Goal: Task Accomplishment & Management: Manage account settings

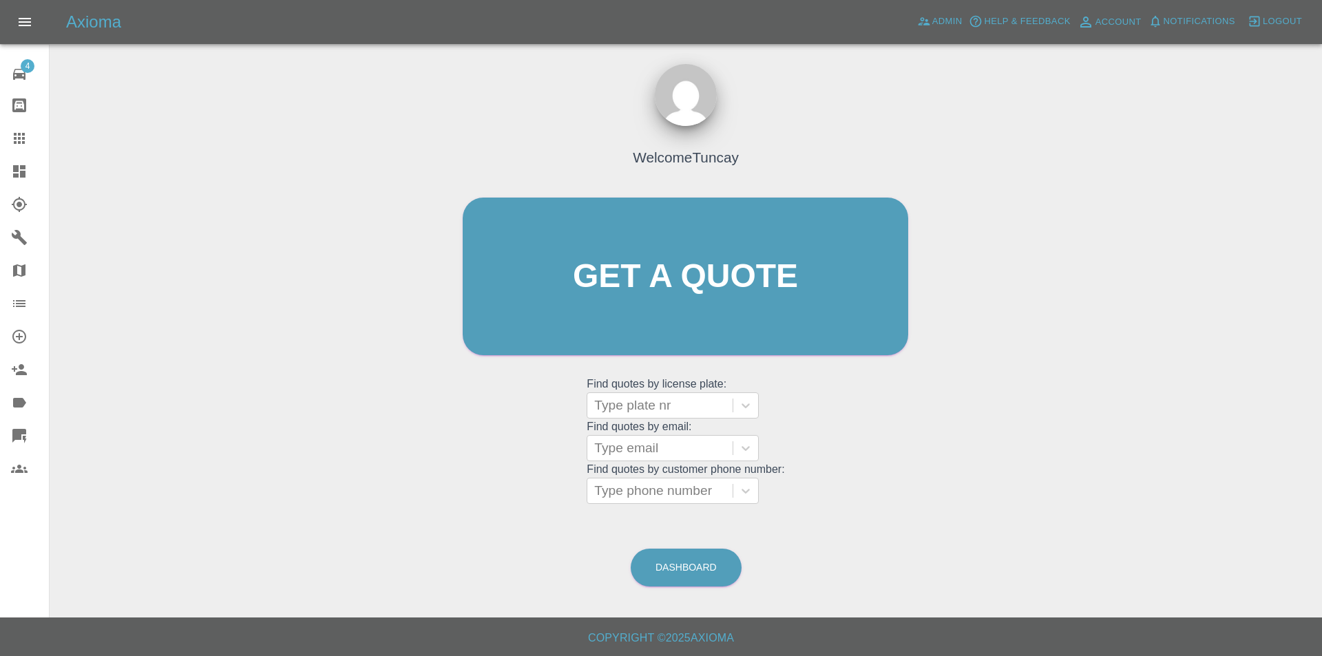
click at [18, 83] on link "4 Repair home" at bounding box center [24, 72] width 49 height 33
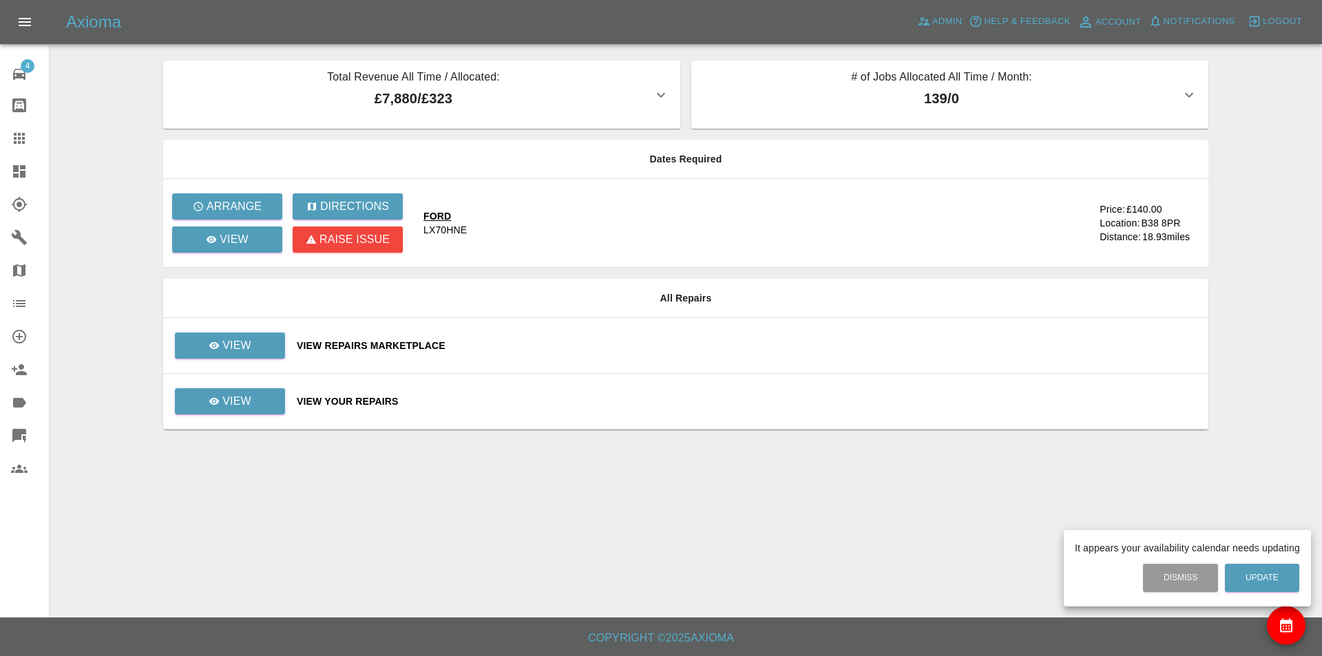
click at [311, 515] on div at bounding box center [661, 328] width 1322 height 656
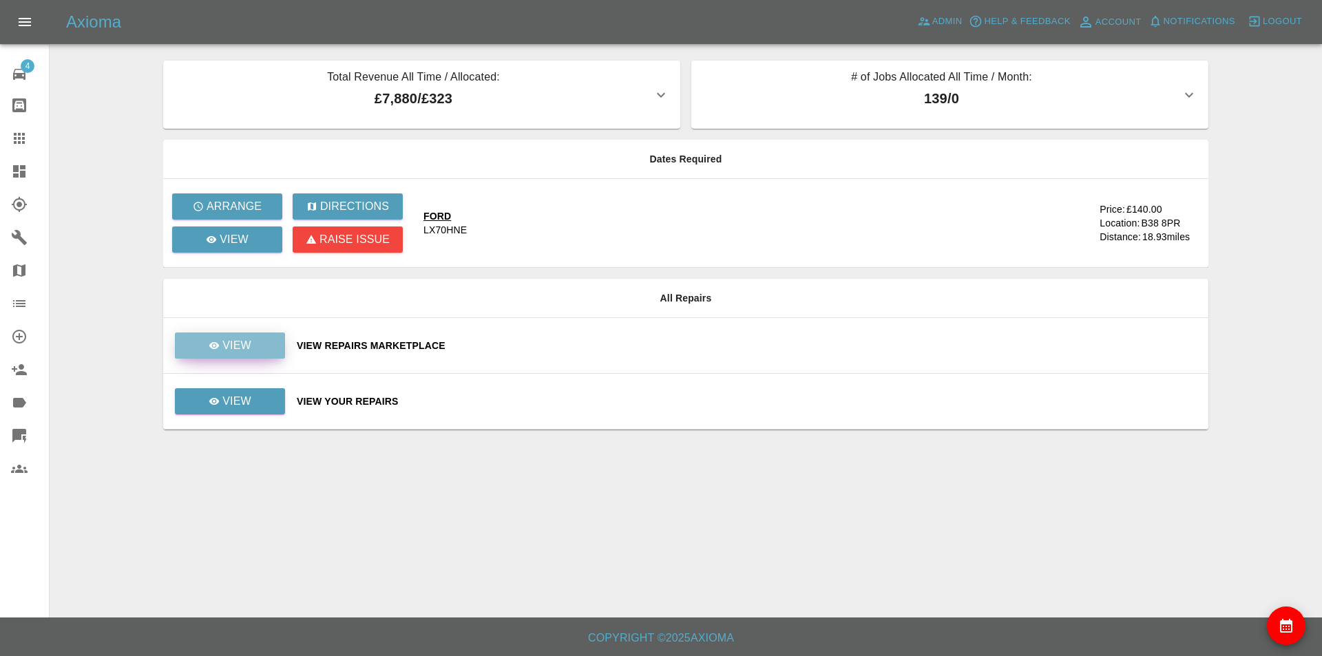
click at [263, 353] on link "View" at bounding box center [230, 346] width 110 height 26
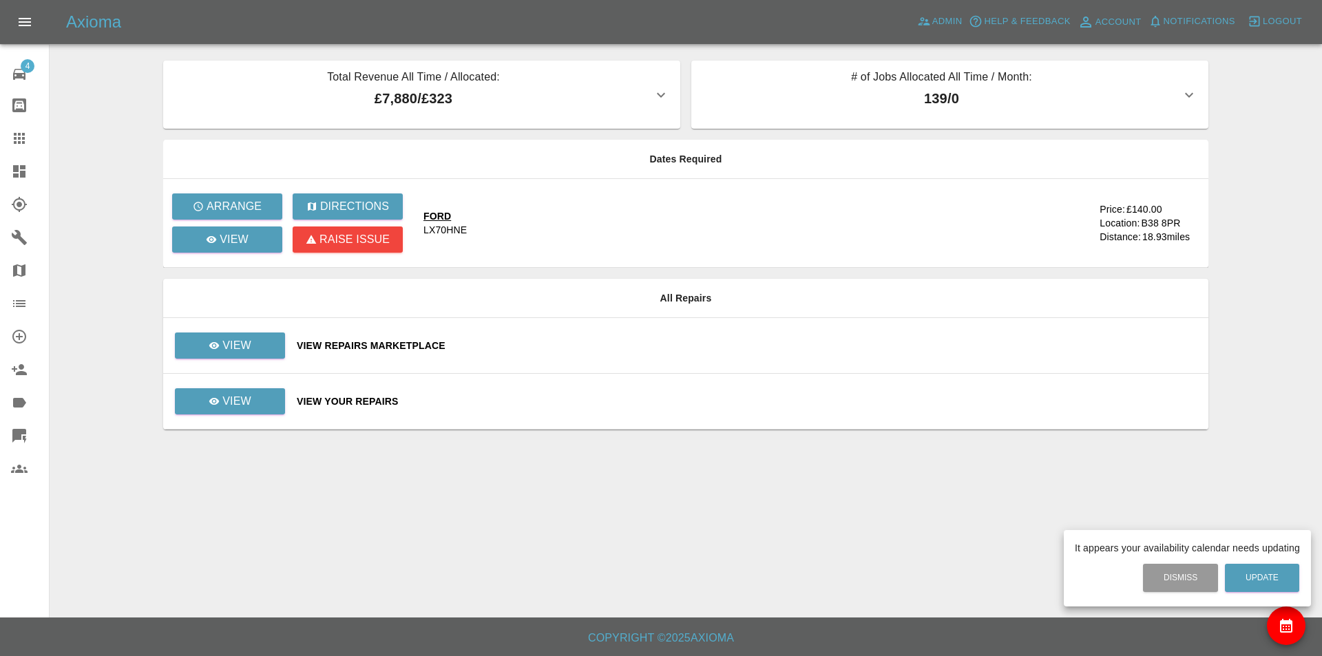
click at [236, 577] on div at bounding box center [661, 328] width 1322 height 656
click at [20, 74] on icon at bounding box center [19, 74] width 12 height 11
click at [14, 152] on link "Claims" at bounding box center [24, 138] width 49 height 33
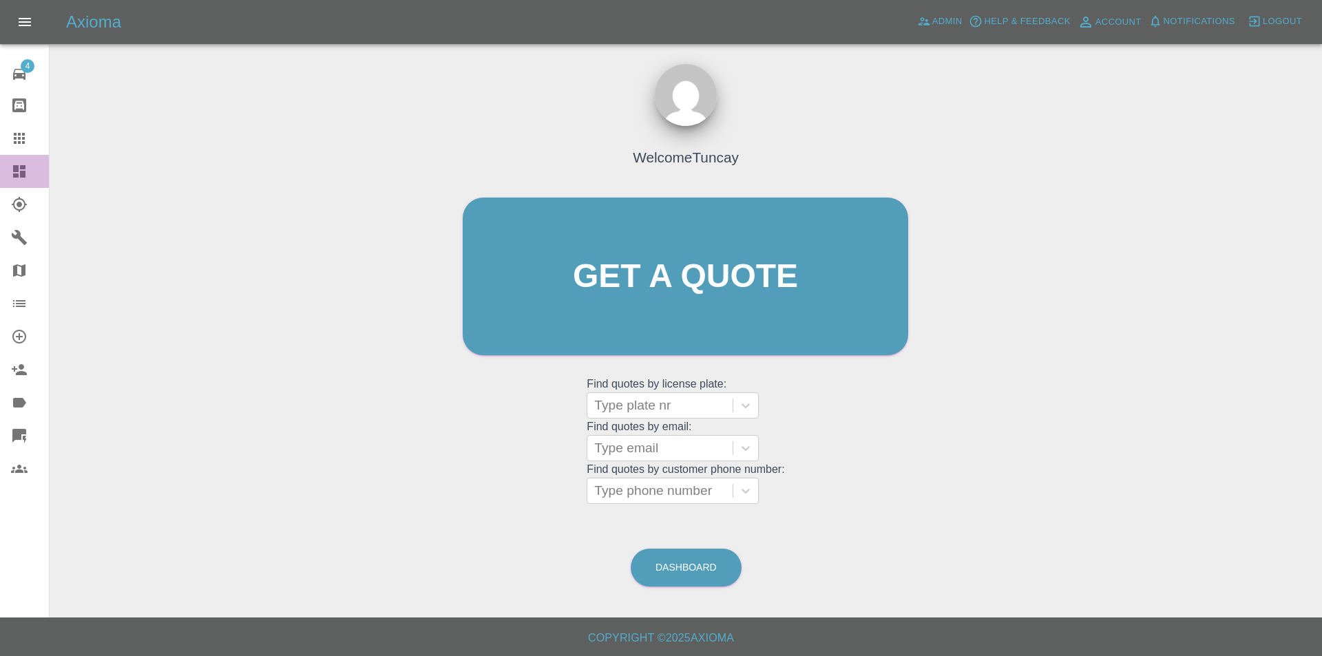
click at [13, 178] on icon at bounding box center [19, 171] width 17 height 17
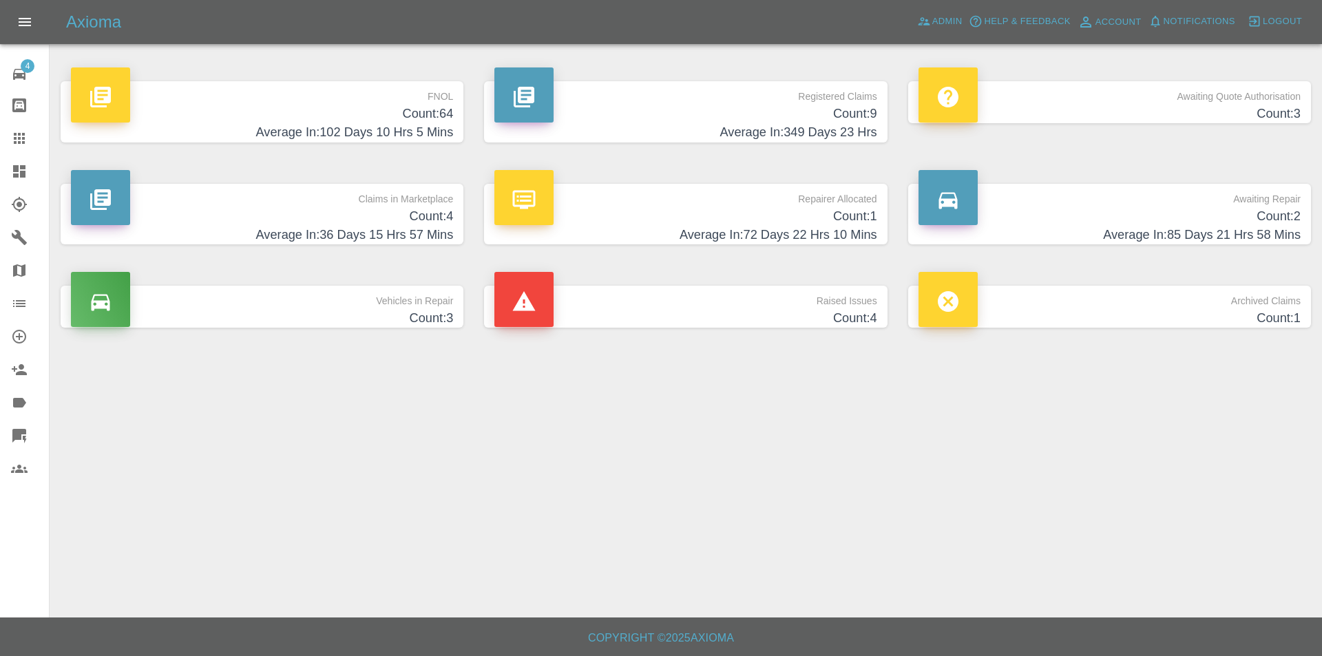
drag, startPoint x: 279, startPoint y: 143, endPoint x: 284, endPoint y: 132, distance: 11.4
click at [280, 141] on div "FNOL Count: 64 Average In: 102 Days 10 Hrs 5 Mins" at bounding box center [262, 112] width 424 height 103
click at [284, 132] on h4 "Average In: 102 Days 10 Hrs 5 Mins" at bounding box center [262, 132] width 382 height 19
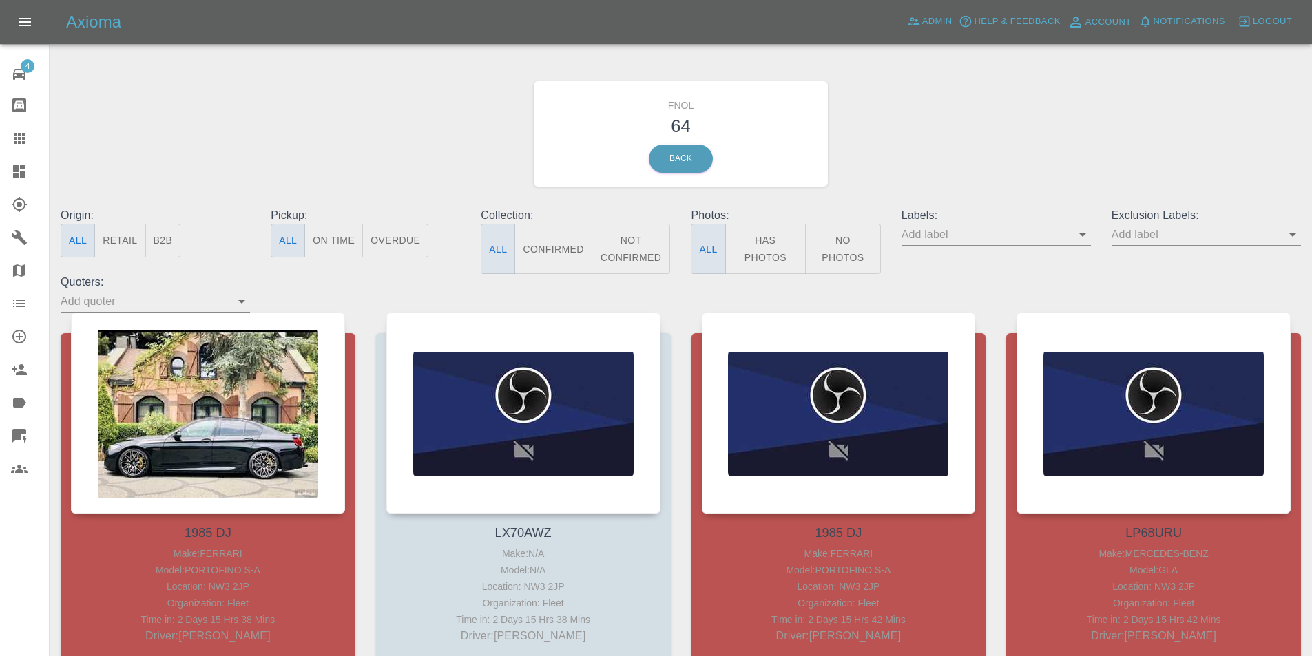
click at [21, 72] on icon at bounding box center [19, 74] width 17 height 17
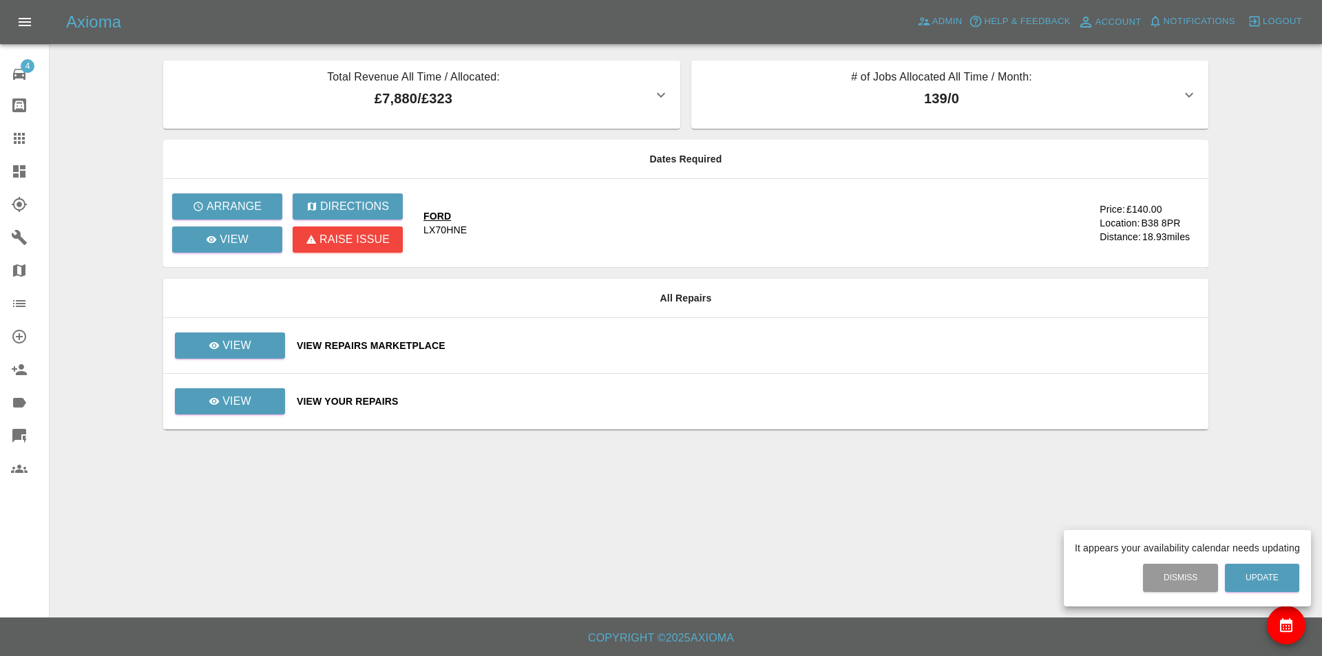
click at [22, 172] on div at bounding box center [661, 328] width 1322 height 656
click at [23, 174] on icon at bounding box center [19, 171] width 12 height 12
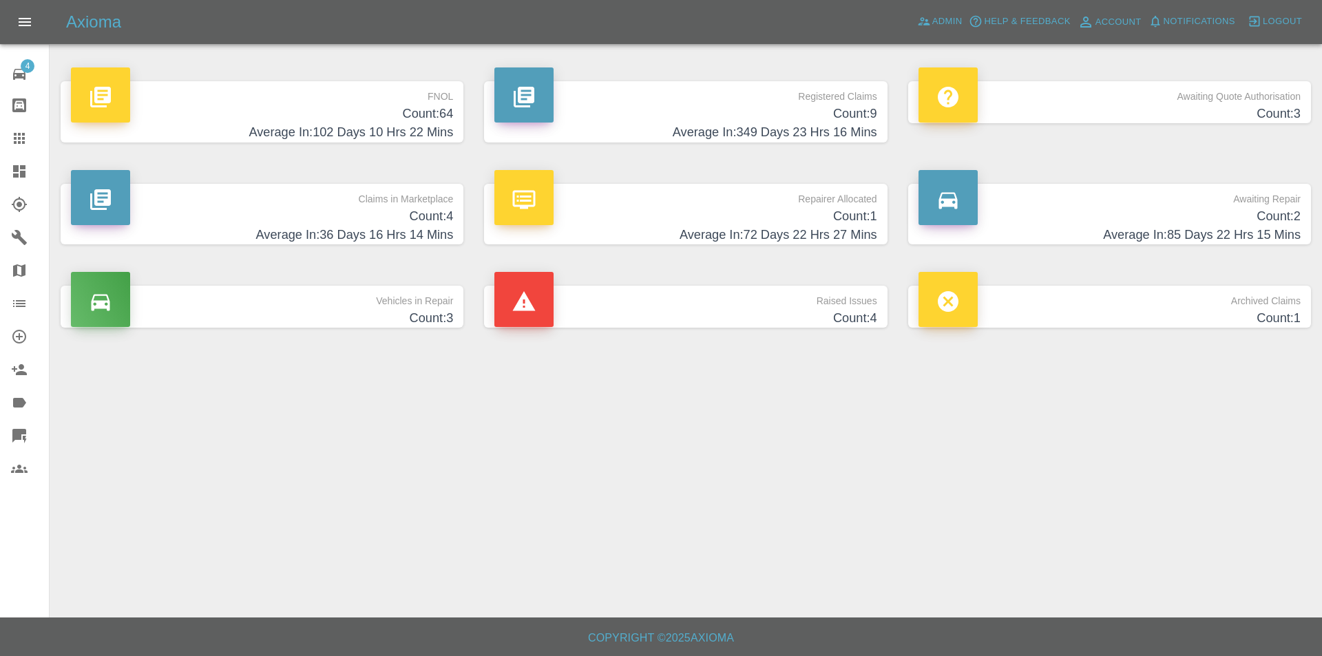
click at [280, 134] on h4 "Average In: 102 Days 10 Hrs 22 Mins" at bounding box center [262, 132] width 382 height 19
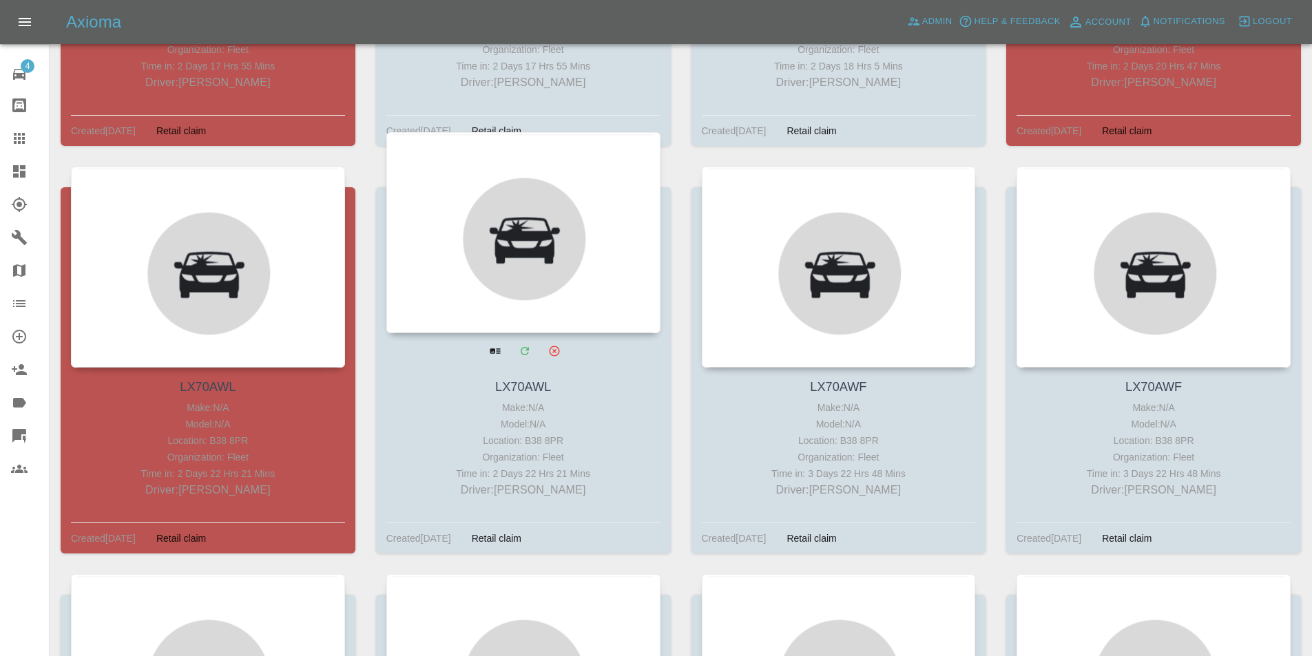
scroll to position [1446, 0]
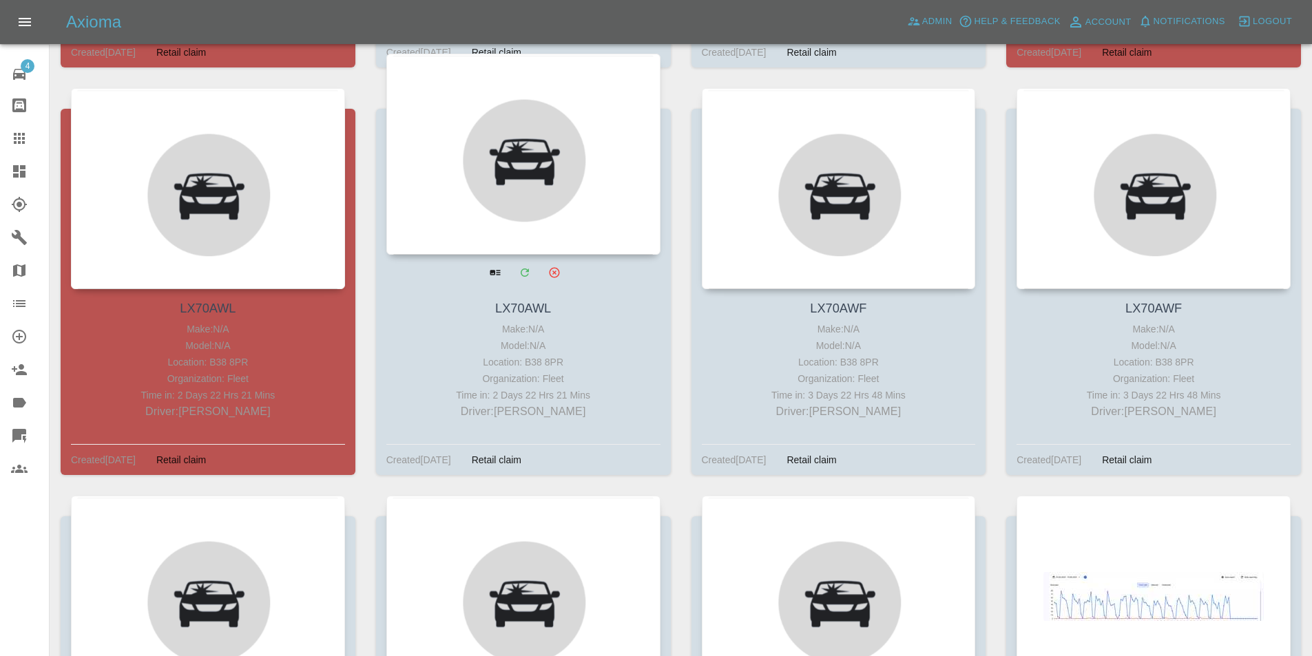
click at [490, 185] on div at bounding box center [523, 154] width 274 height 201
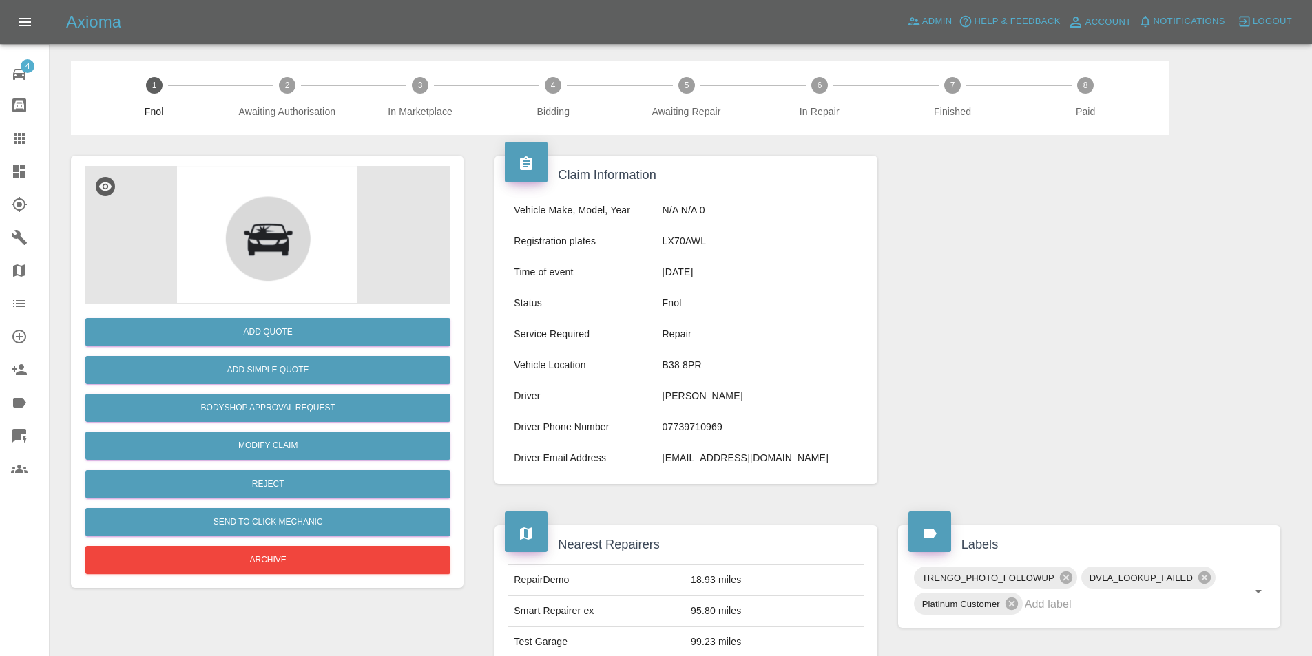
click at [1260, 20] on span "Logout" at bounding box center [1272, 22] width 39 height 16
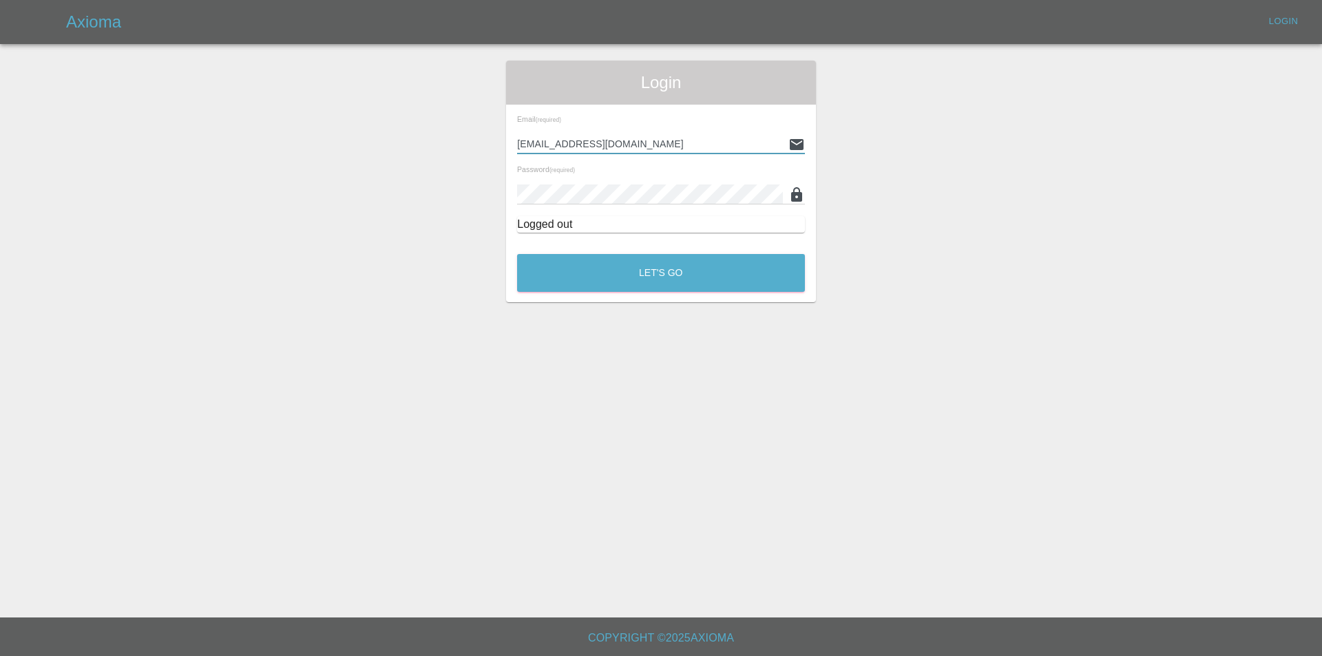
click at [637, 141] on input "tuncay@axioma.co.uk" at bounding box center [650, 144] width 266 height 20
drag, startPoint x: 643, startPoint y: 147, endPoint x: 466, endPoint y: 164, distance: 177.8
click at [467, 164] on div "Login Email (required) tuncay@axioma.co.uk Password (required) Logged out Let's…" at bounding box center [661, 182] width 1321 height 242
click at [517, 254] on button "Let's Go" at bounding box center [661, 273] width 288 height 38
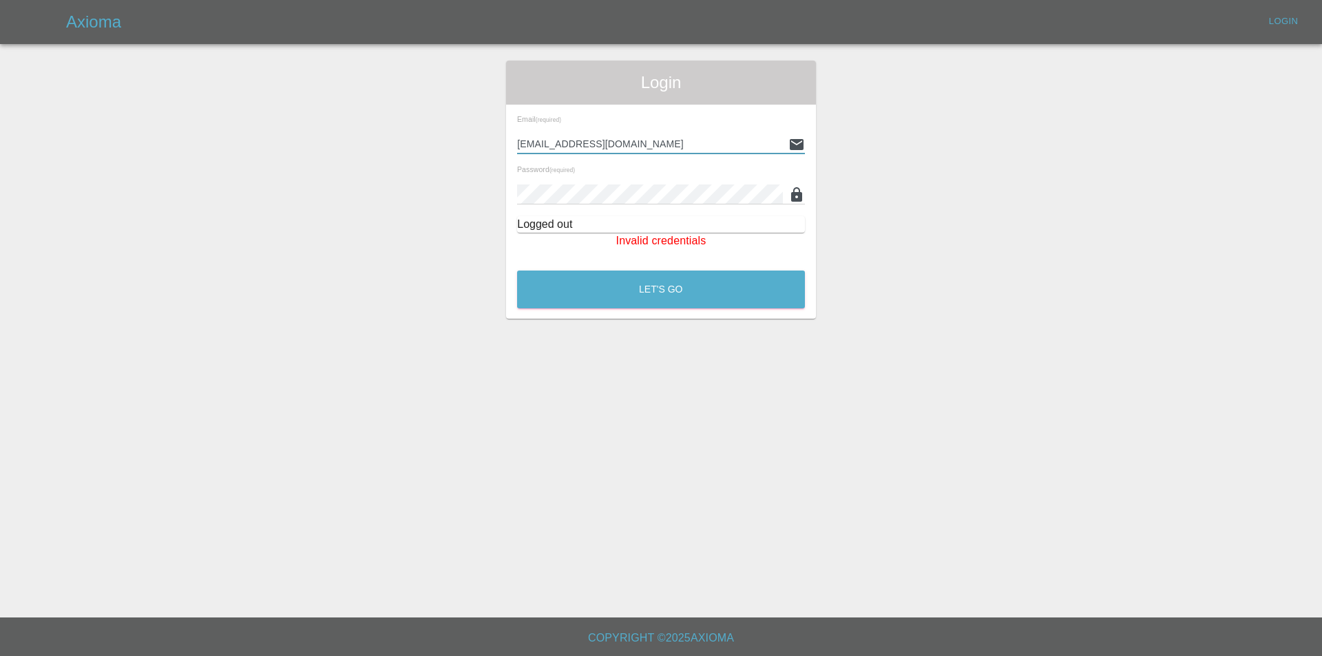
type input "tuncayhuseynov@gmail.com"
click at [517, 271] on button "Let's Go" at bounding box center [661, 290] width 288 height 38
click at [663, 282] on button "Let's Go" at bounding box center [661, 290] width 288 height 38
click at [652, 133] on div "Email (required) tuncayhuseynov@gmail.com" at bounding box center [661, 135] width 288 height 39
click at [653, 133] on div "Email (required) tuncayhuseynov@gmail.com" at bounding box center [661, 135] width 288 height 39
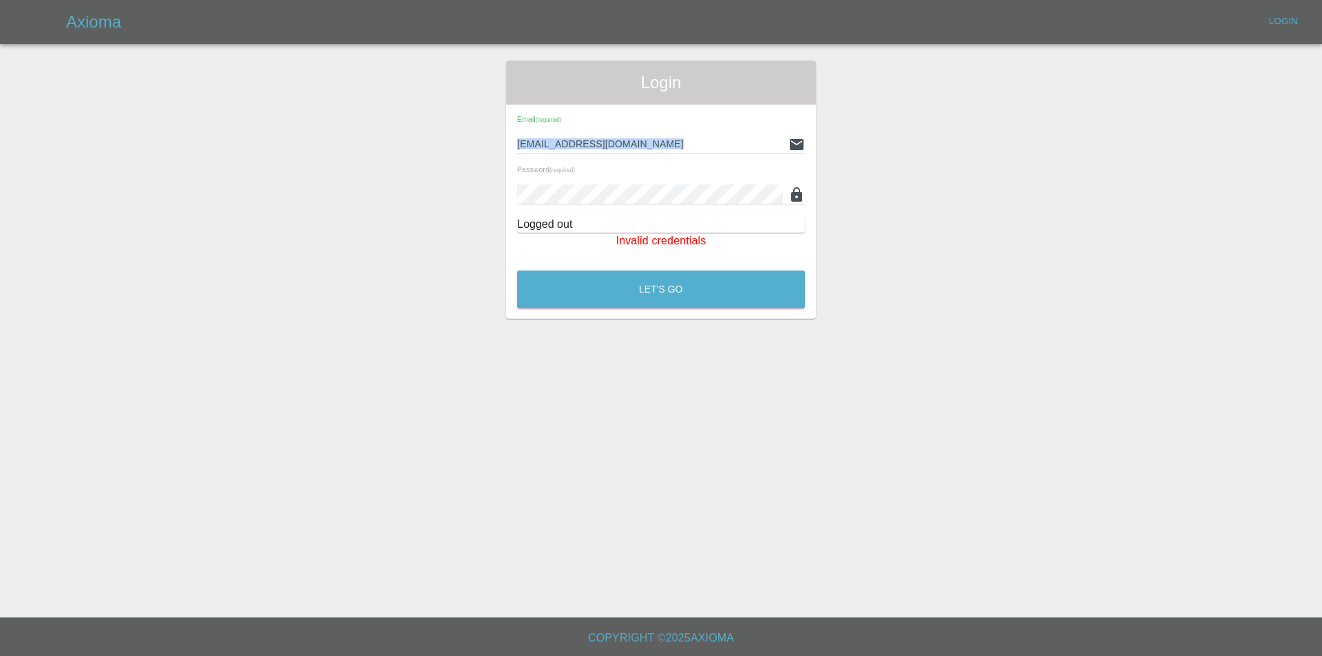
click at [653, 136] on div "Email (required) tuncayhuseynov@gmail.com" at bounding box center [661, 135] width 288 height 39
click at [654, 143] on input "tuncayhuseynov@gmail.com" at bounding box center [650, 144] width 266 height 20
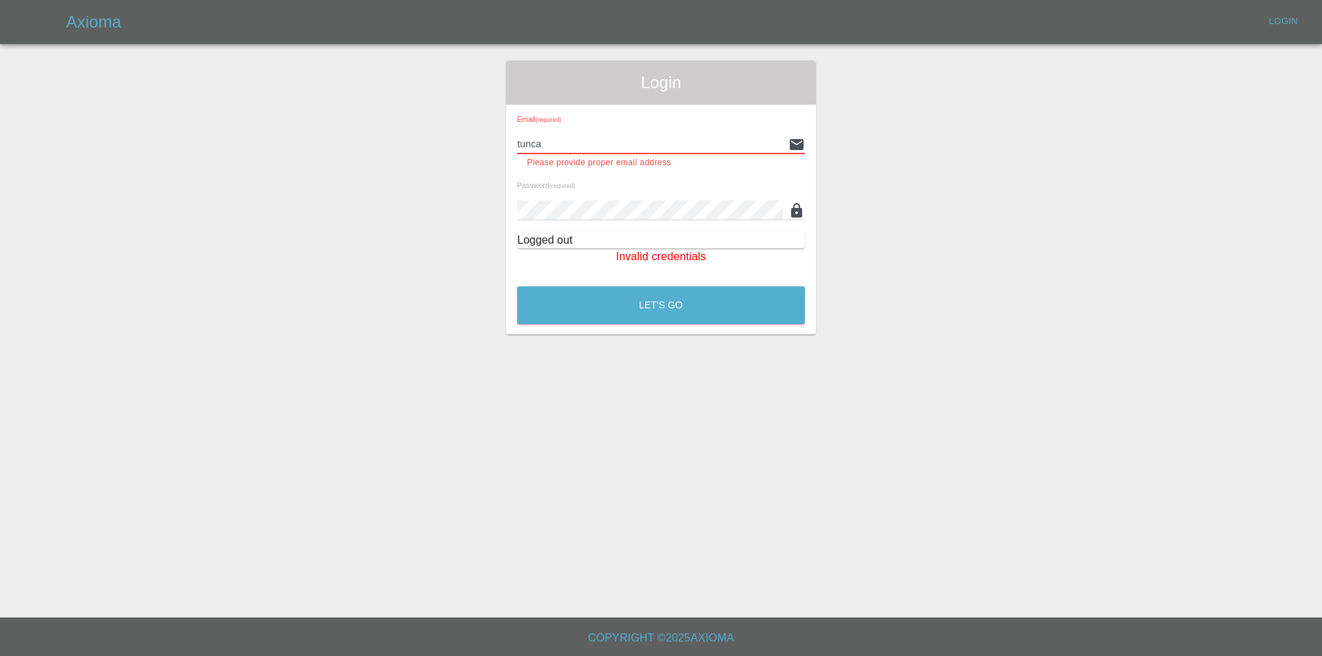
type input "tuncay@axioma.co.uk"
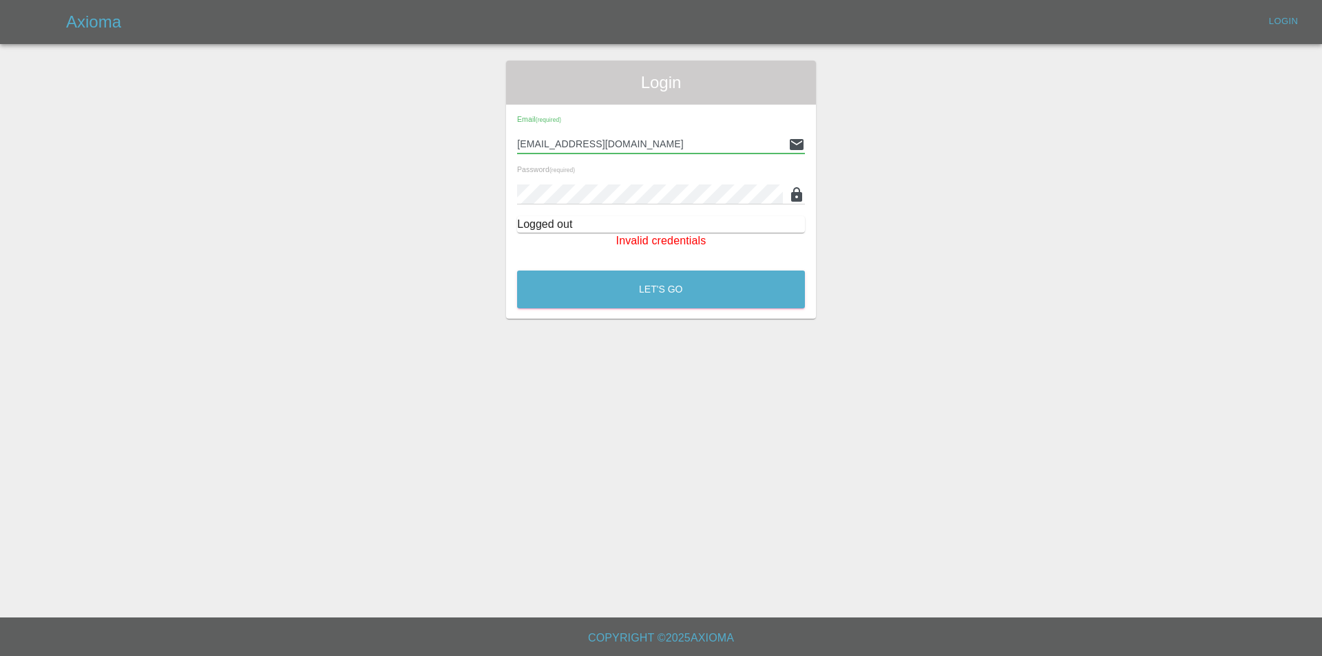
click at [517, 271] on button "Let's Go" at bounding box center [661, 290] width 288 height 38
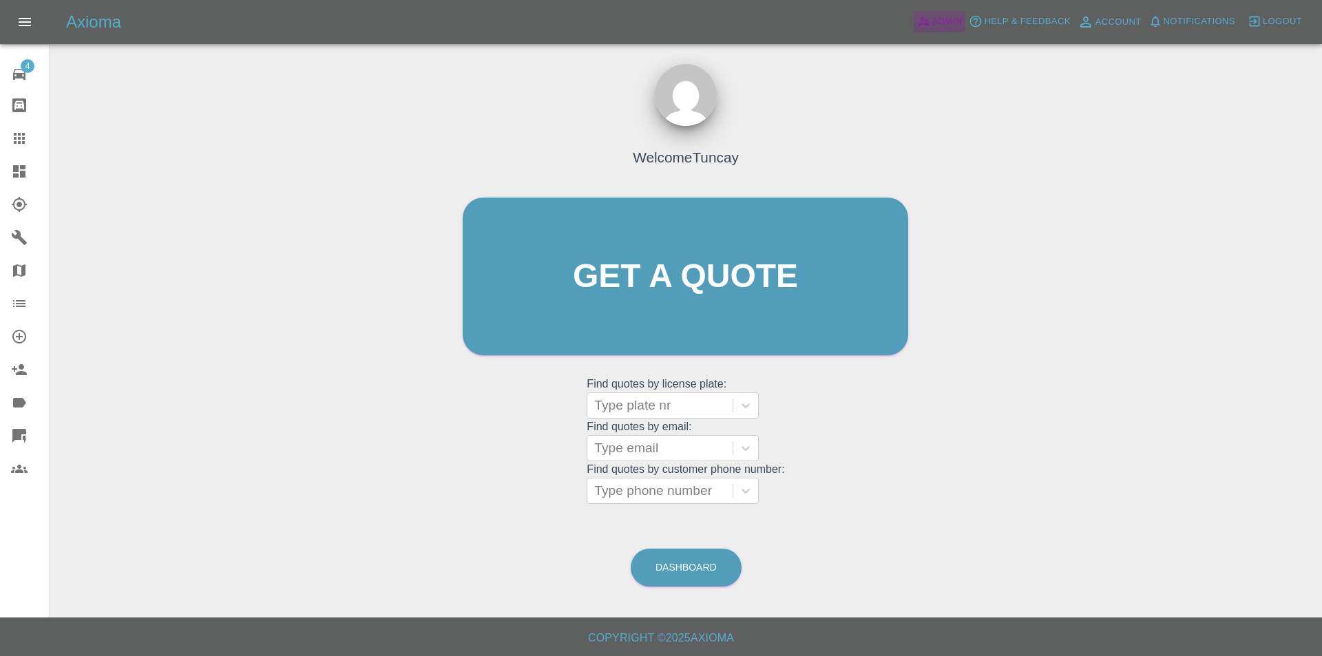
click at [947, 27] on span "Admin" at bounding box center [948, 22] width 30 height 16
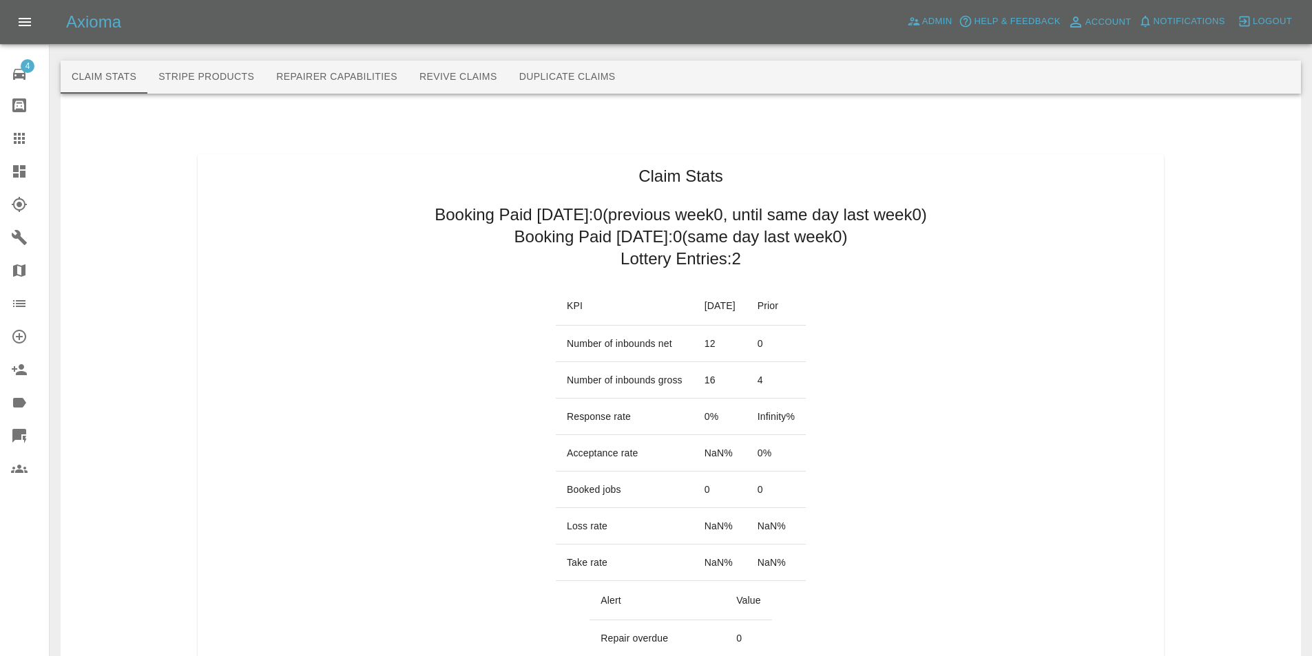
click at [501, 79] on button "Revive Claims" at bounding box center [458, 77] width 100 height 33
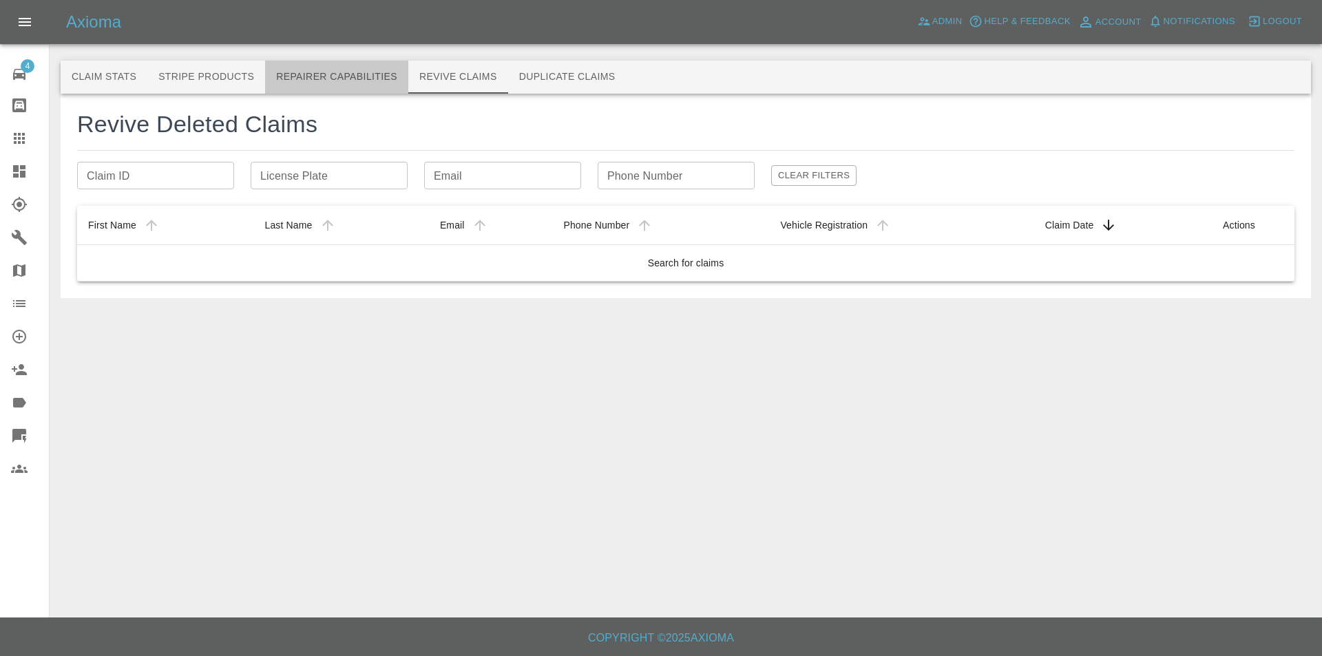
click at [356, 86] on button "Repairer Capabilities" at bounding box center [336, 77] width 143 height 33
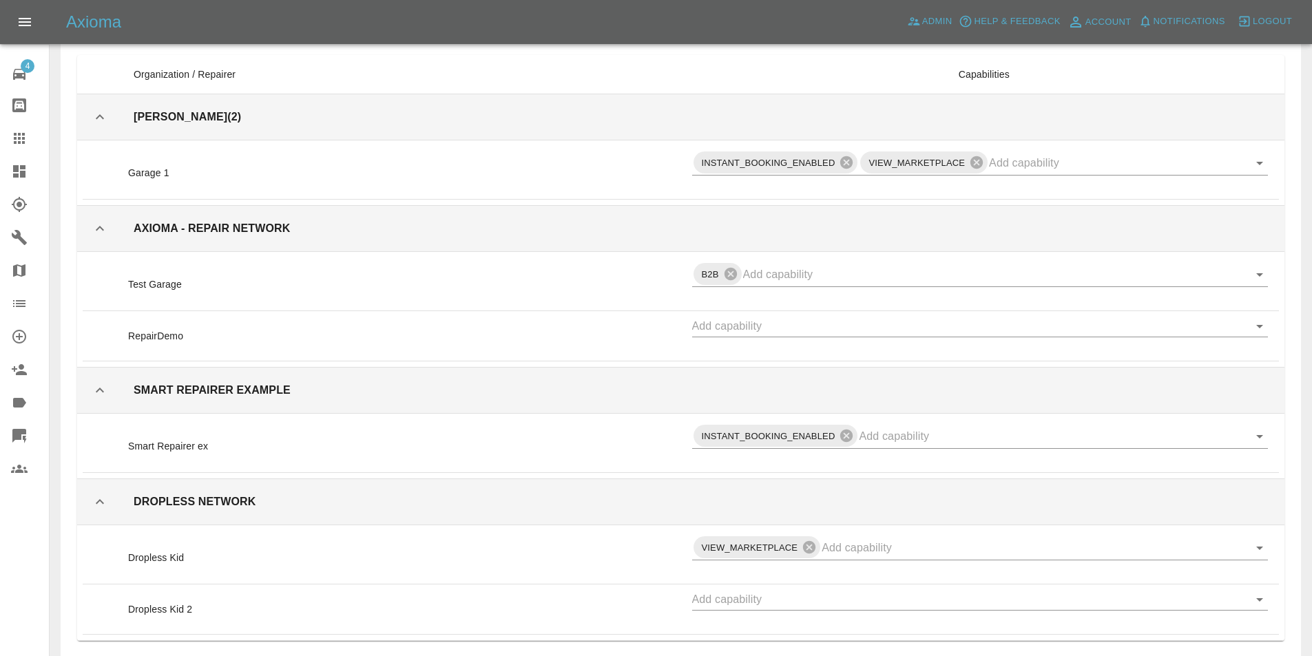
scroll to position [207, 0]
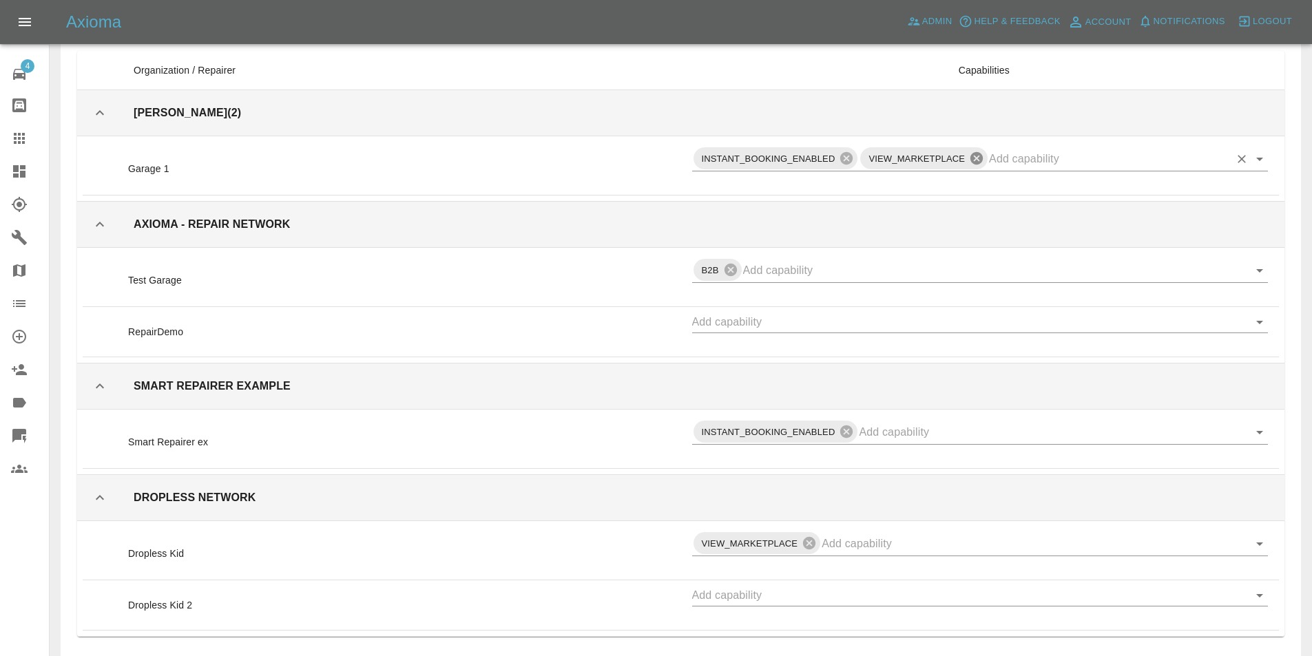
click at [978, 157] on icon at bounding box center [976, 158] width 15 height 15
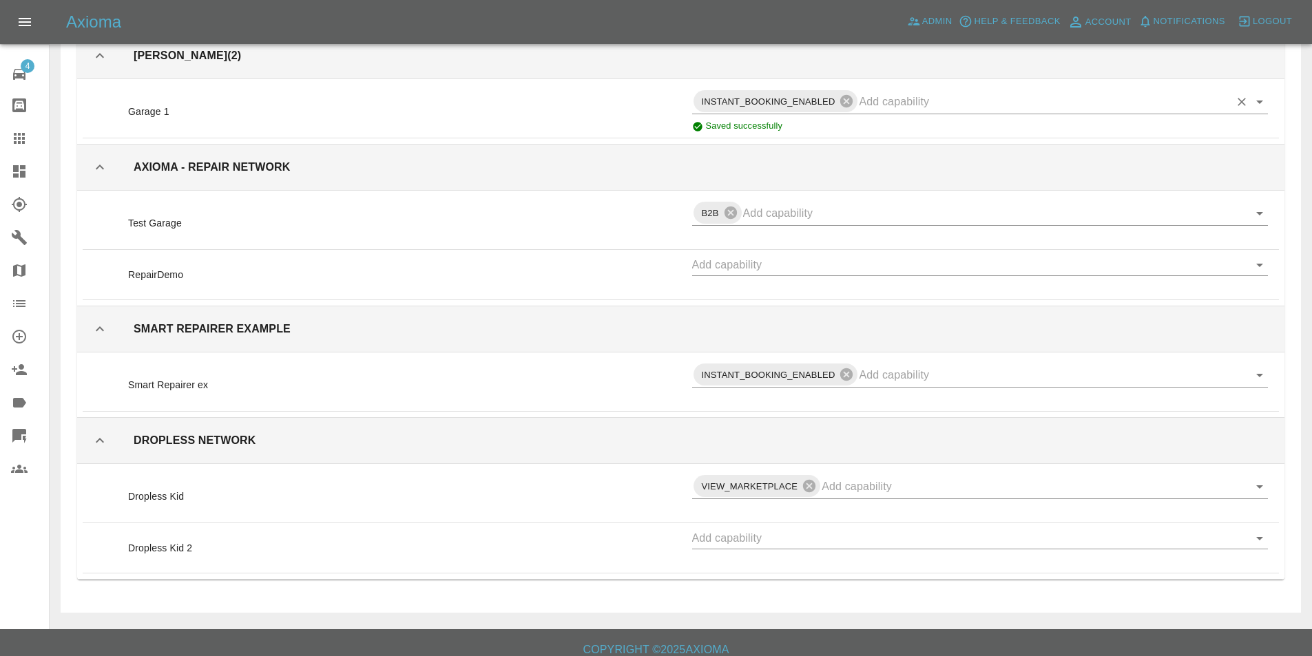
scroll to position [276, 0]
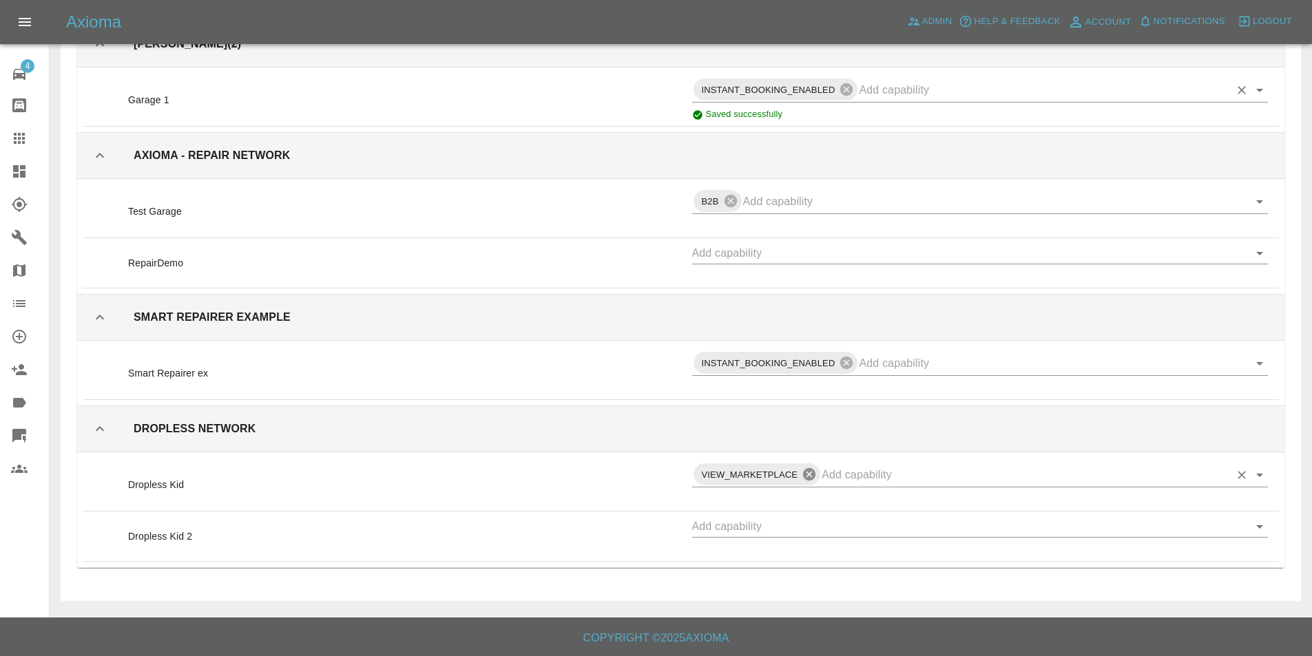
click at [809, 477] on icon at bounding box center [809, 474] width 12 height 12
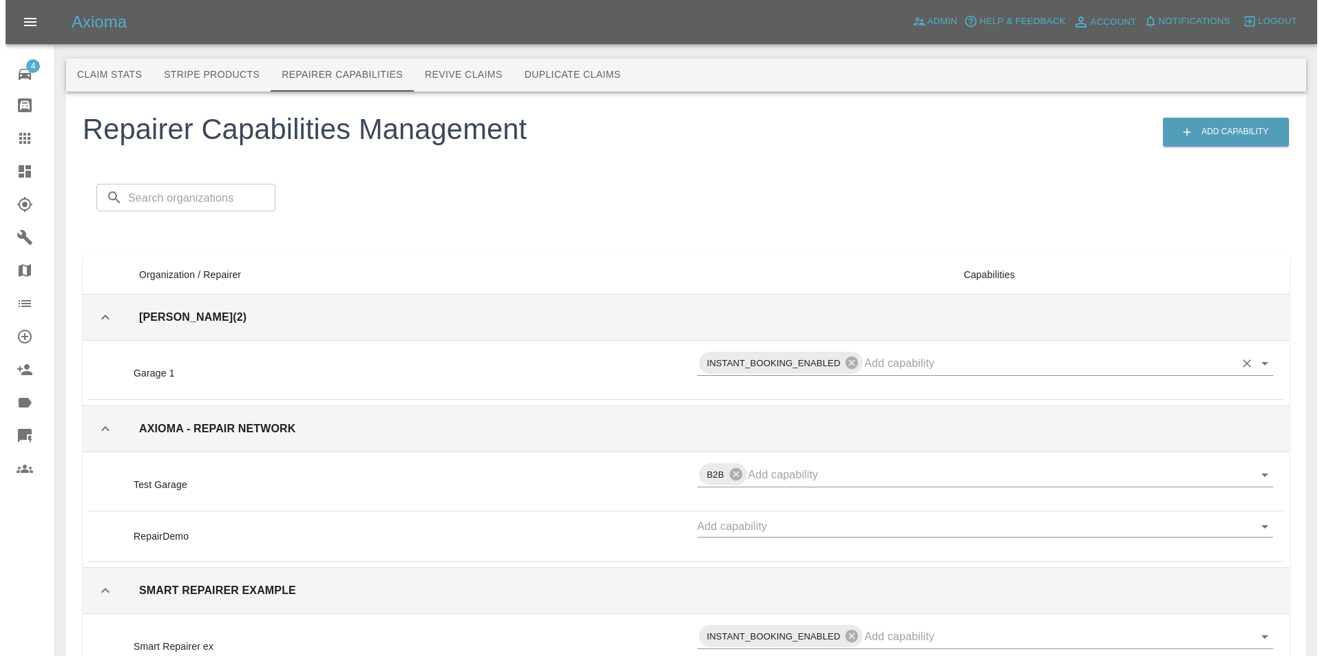
scroll to position [0, 0]
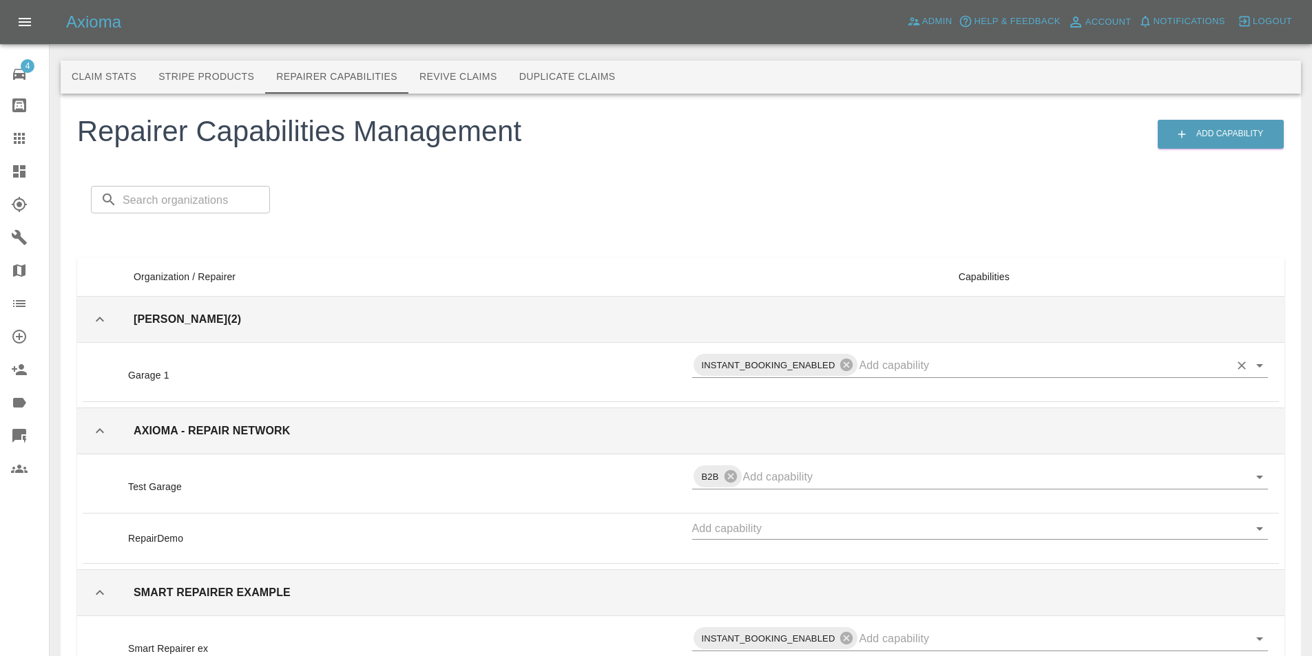
click at [25, 74] on icon at bounding box center [19, 74] width 12 height 11
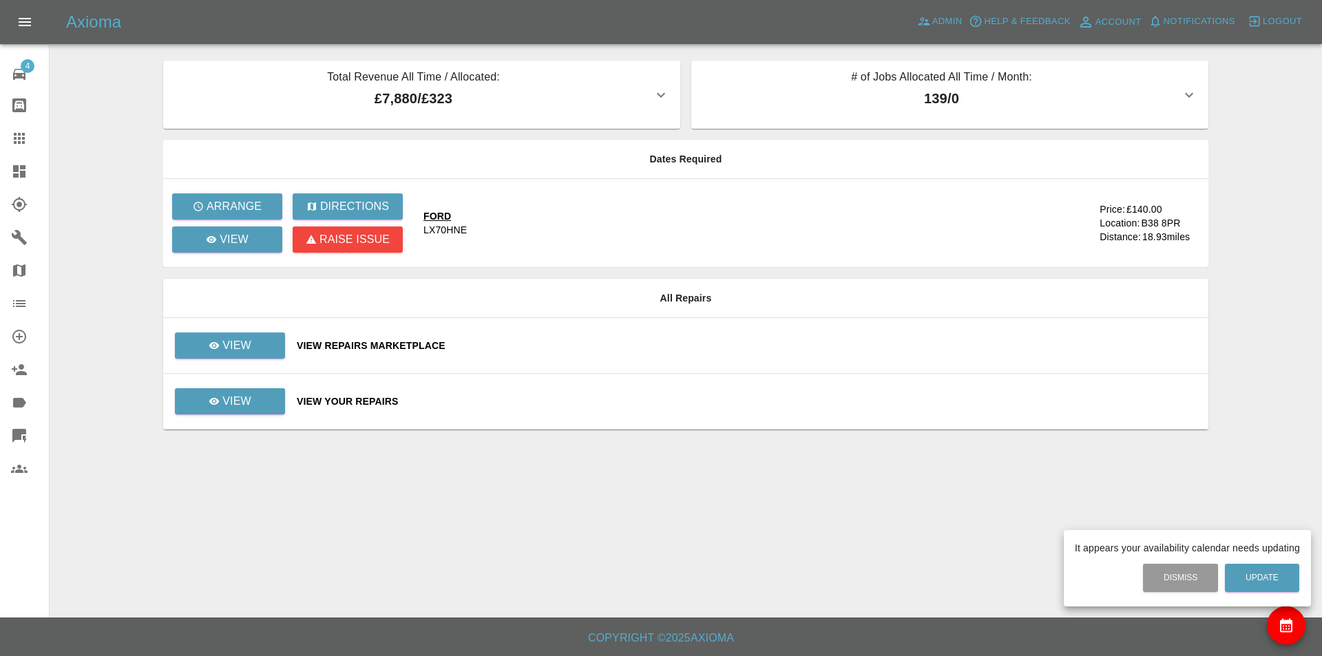
click at [942, 22] on div at bounding box center [661, 328] width 1322 height 656
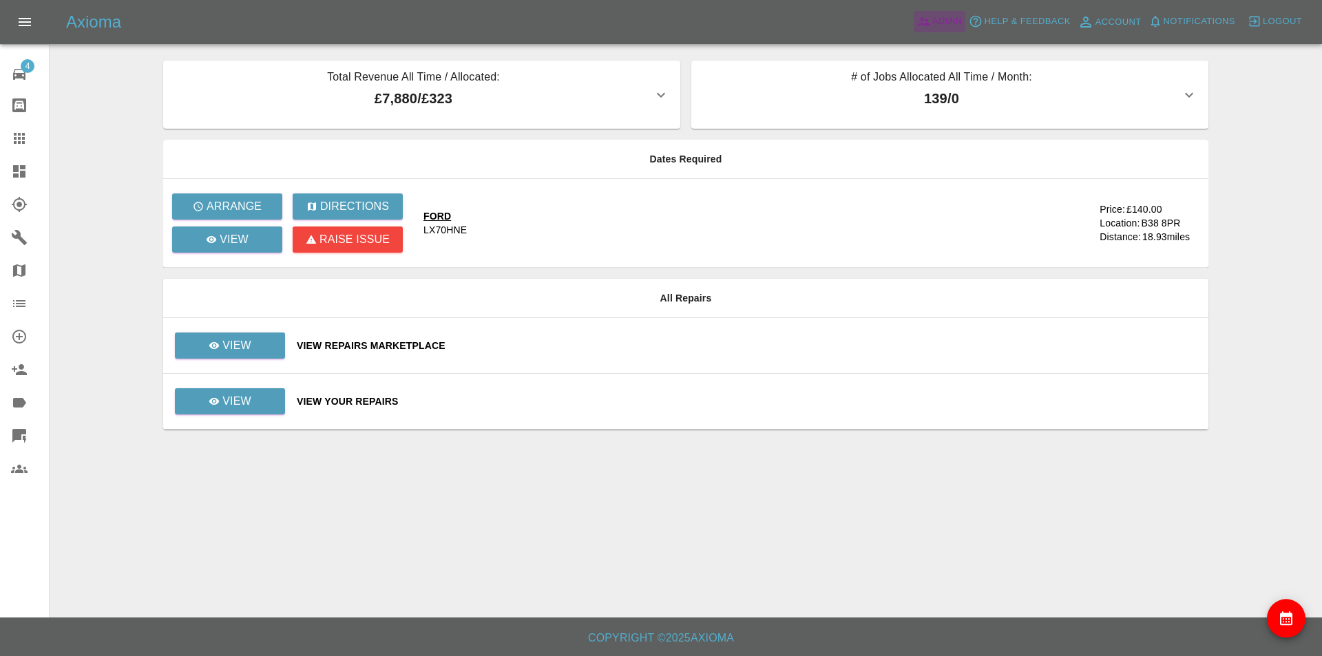
click at [937, 17] on span "Admin" at bounding box center [948, 22] width 30 height 16
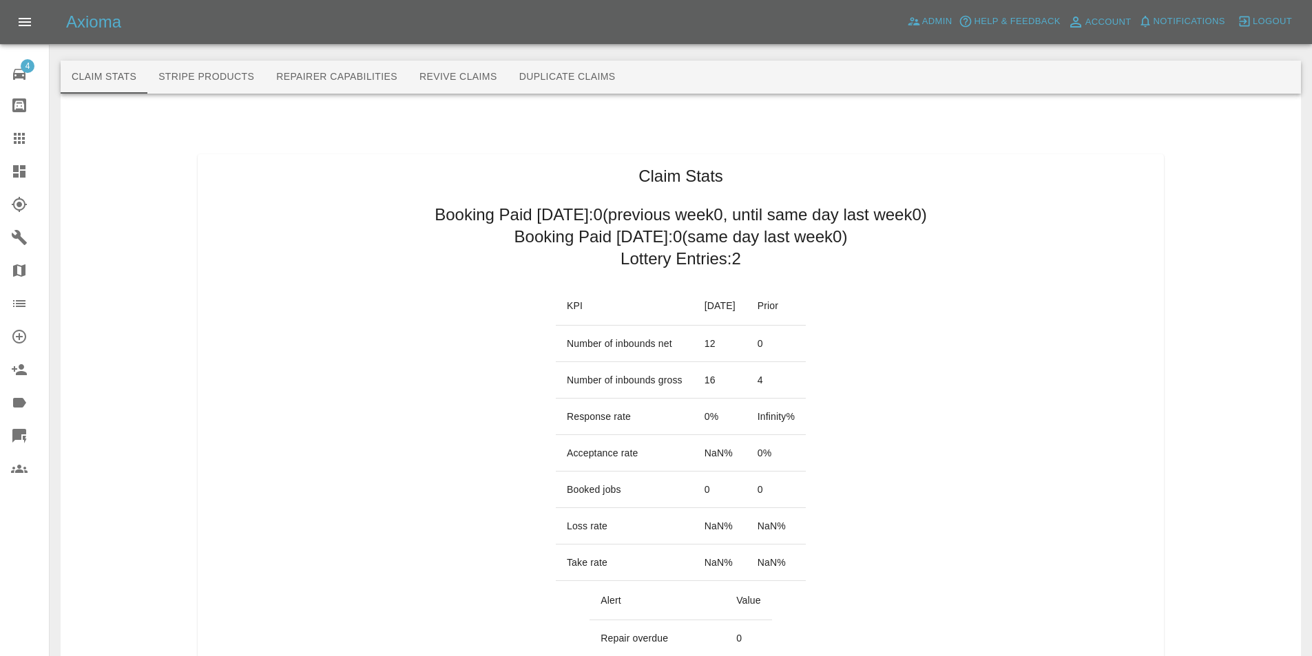
click at [536, 72] on button "Duplicate Claims" at bounding box center [567, 77] width 118 height 33
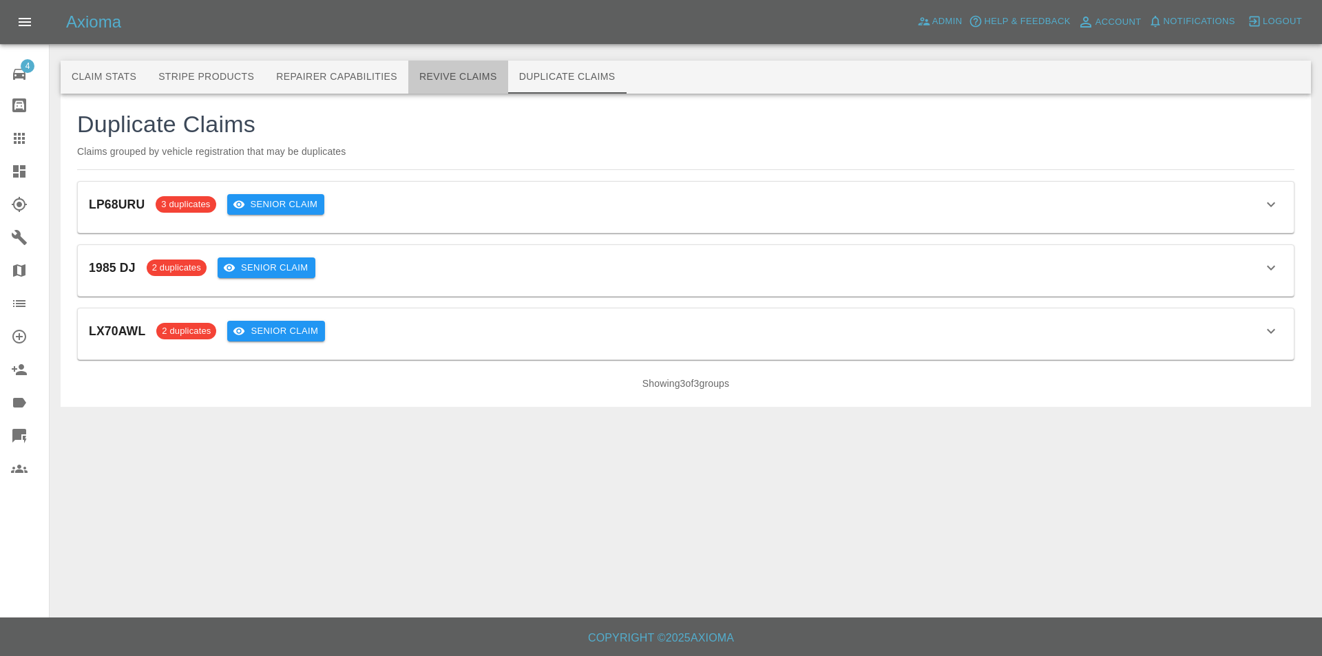
click at [448, 74] on button "Revive Claims" at bounding box center [458, 77] width 100 height 33
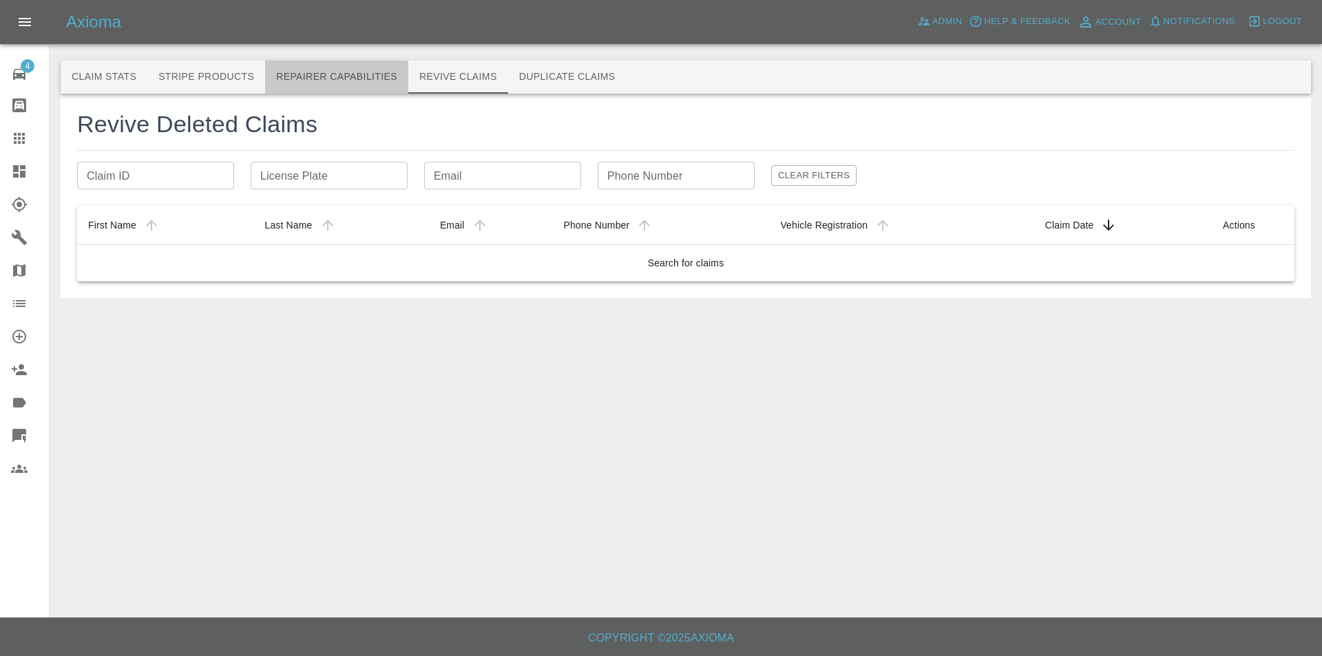
click at [374, 79] on button "Repairer Capabilities" at bounding box center [336, 77] width 143 height 33
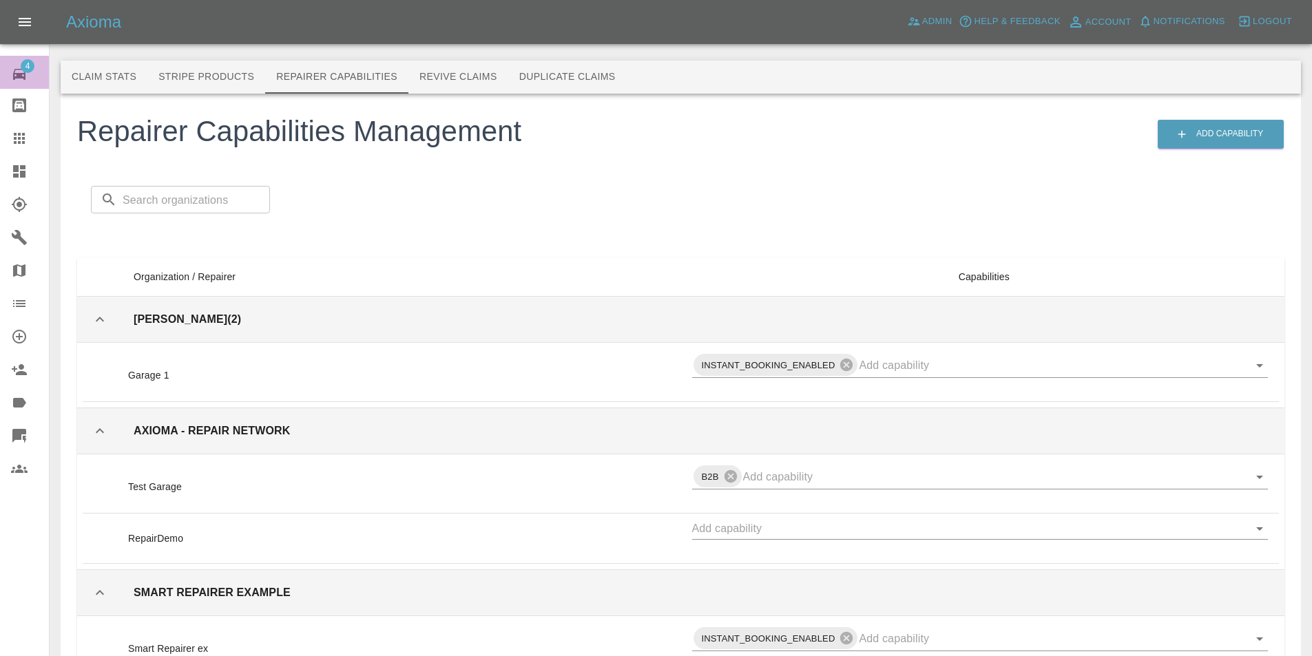
click at [14, 74] on icon at bounding box center [19, 74] width 12 height 11
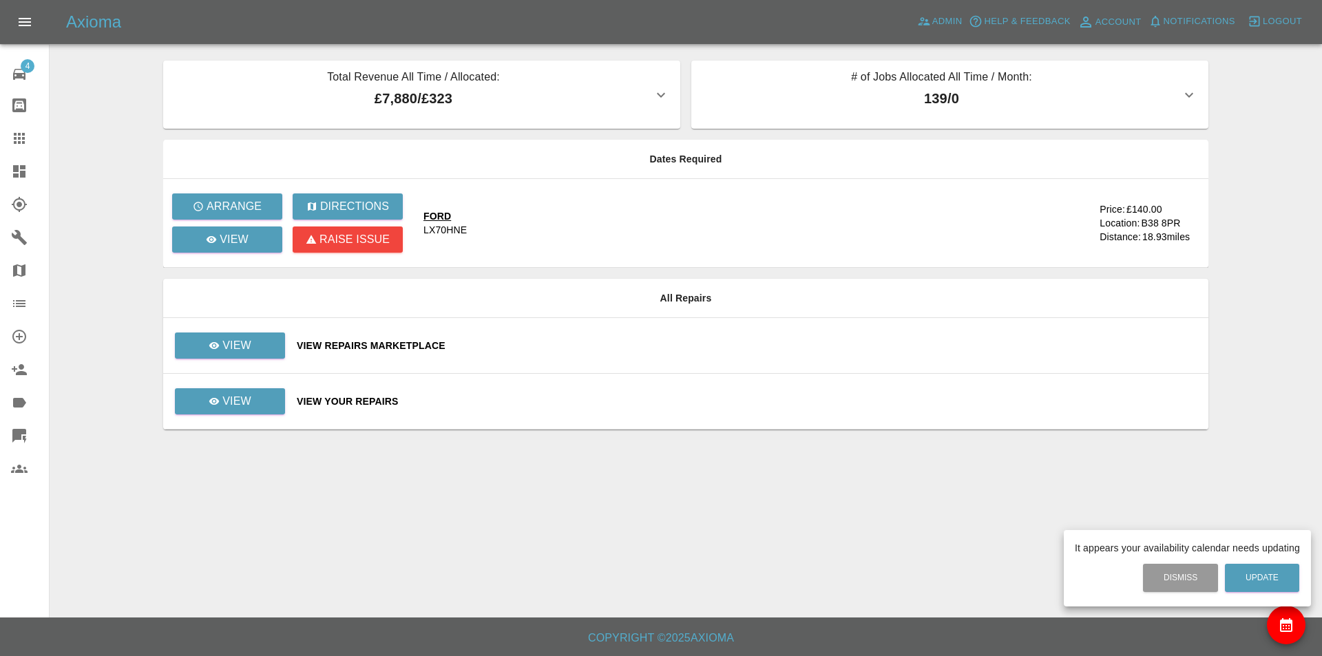
click at [375, 541] on div at bounding box center [661, 328] width 1322 height 656
drag, startPoint x: 509, startPoint y: 497, endPoint x: 616, endPoint y: 514, distance: 108.0
click at [512, 499] on div at bounding box center [661, 328] width 1322 height 656
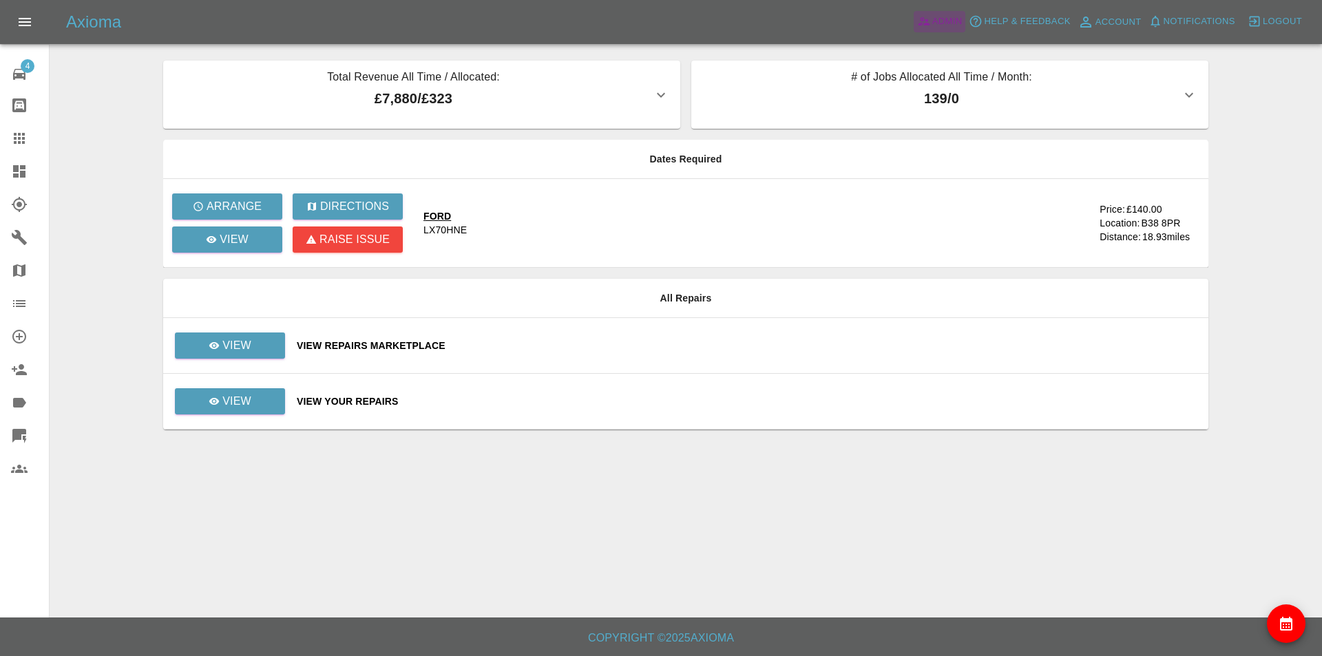
click at [947, 29] on span "Admin" at bounding box center [948, 22] width 30 height 16
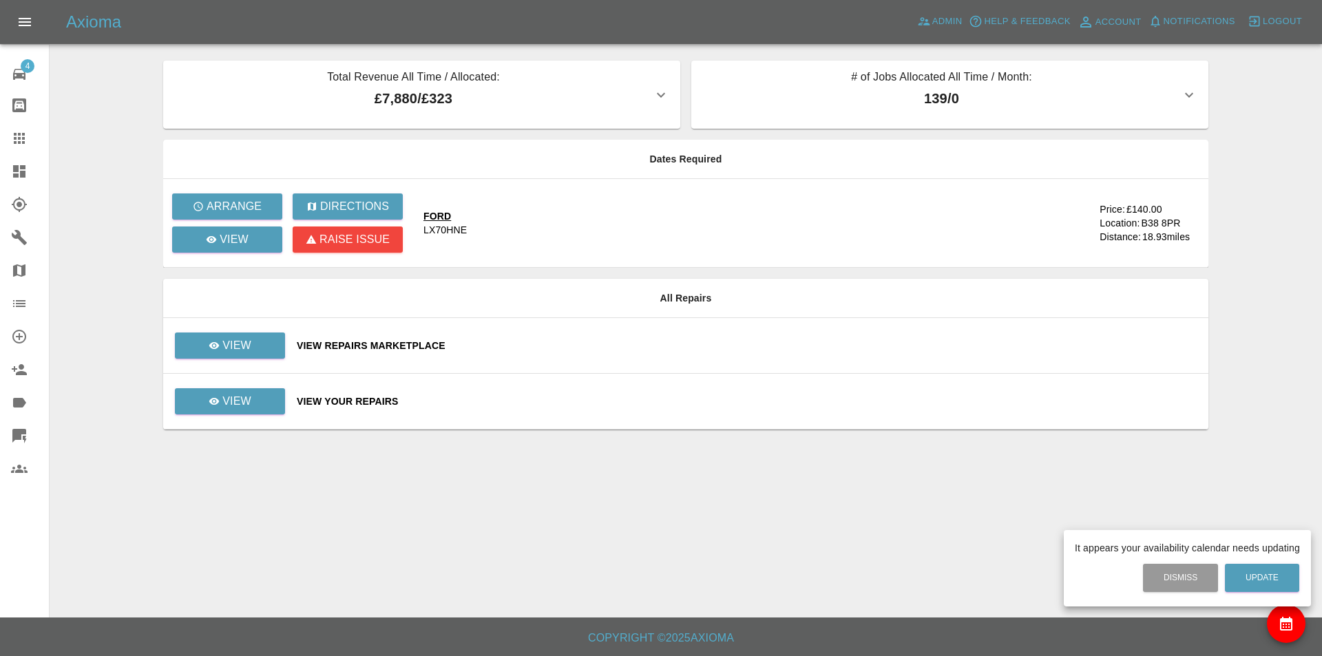
click at [930, 23] on div at bounding box center [661, 328] width 1322 height 656
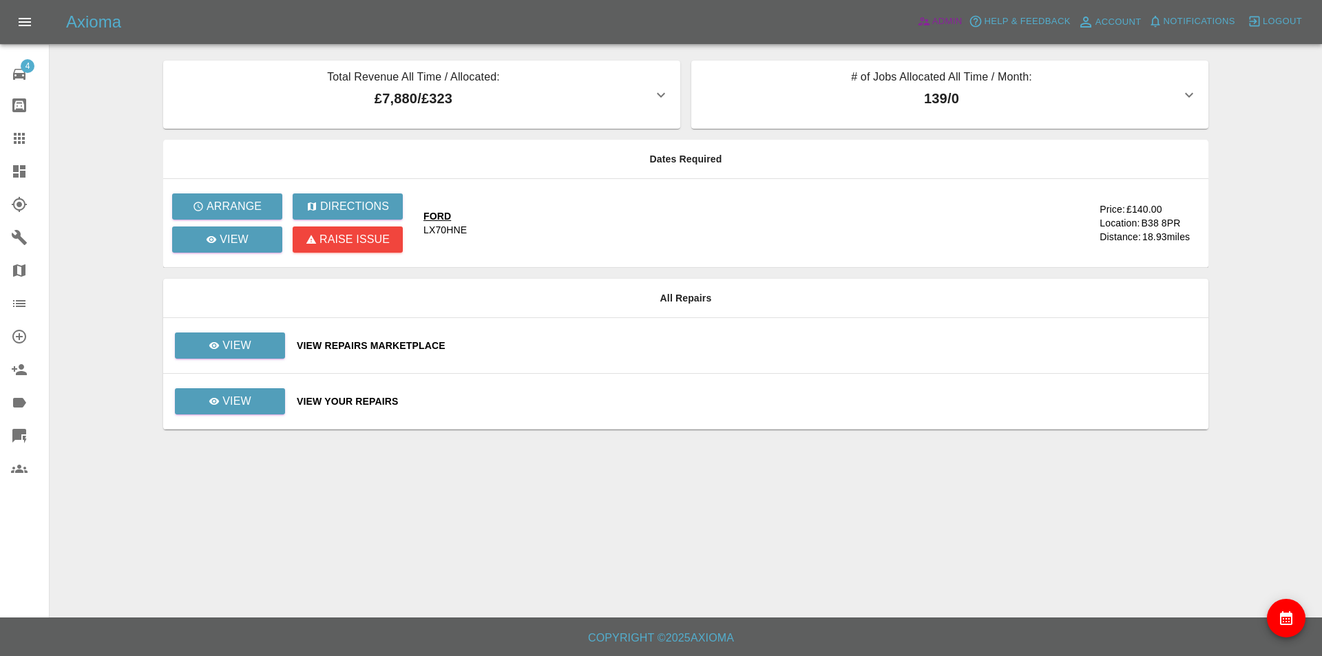
click at [952, 19] on span "Admin" at bounding box center [948, 22] width 30 height 16
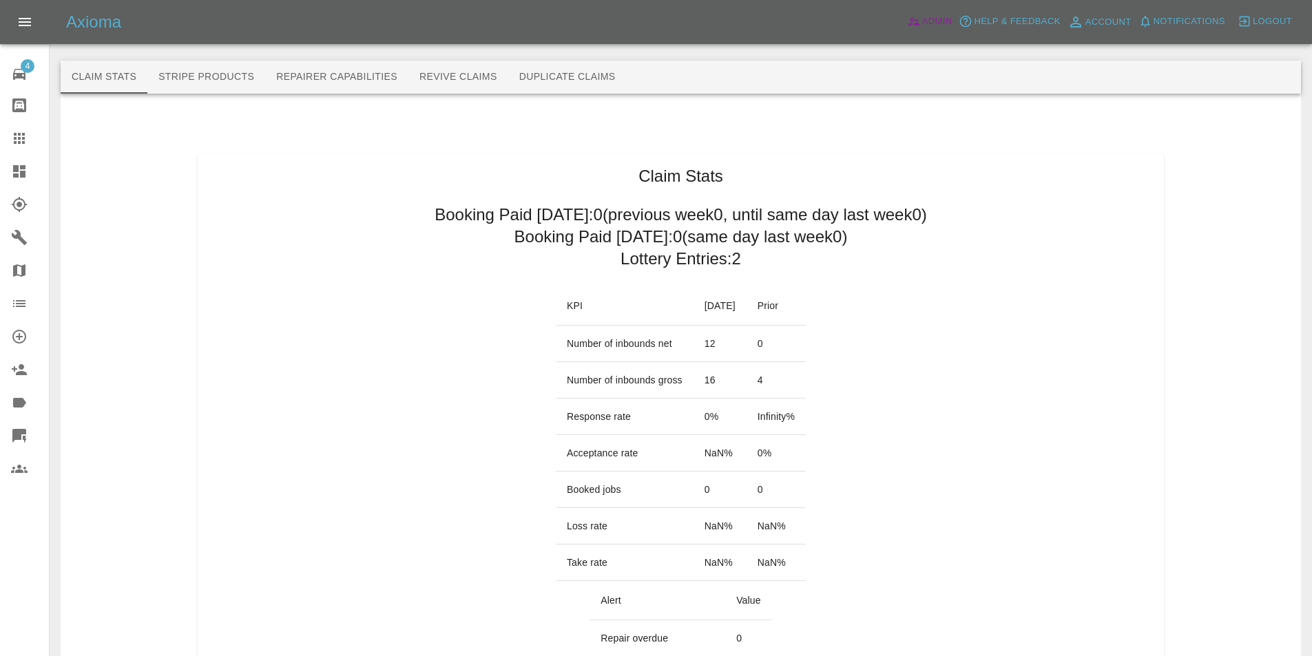
click at [935, 28] on span "Admin" at bounding box center [937, 22] width 30 height 16
click at [320, 73] on button "Repairer Capabilities" at bounding box center [336, 77] width 143 height 33
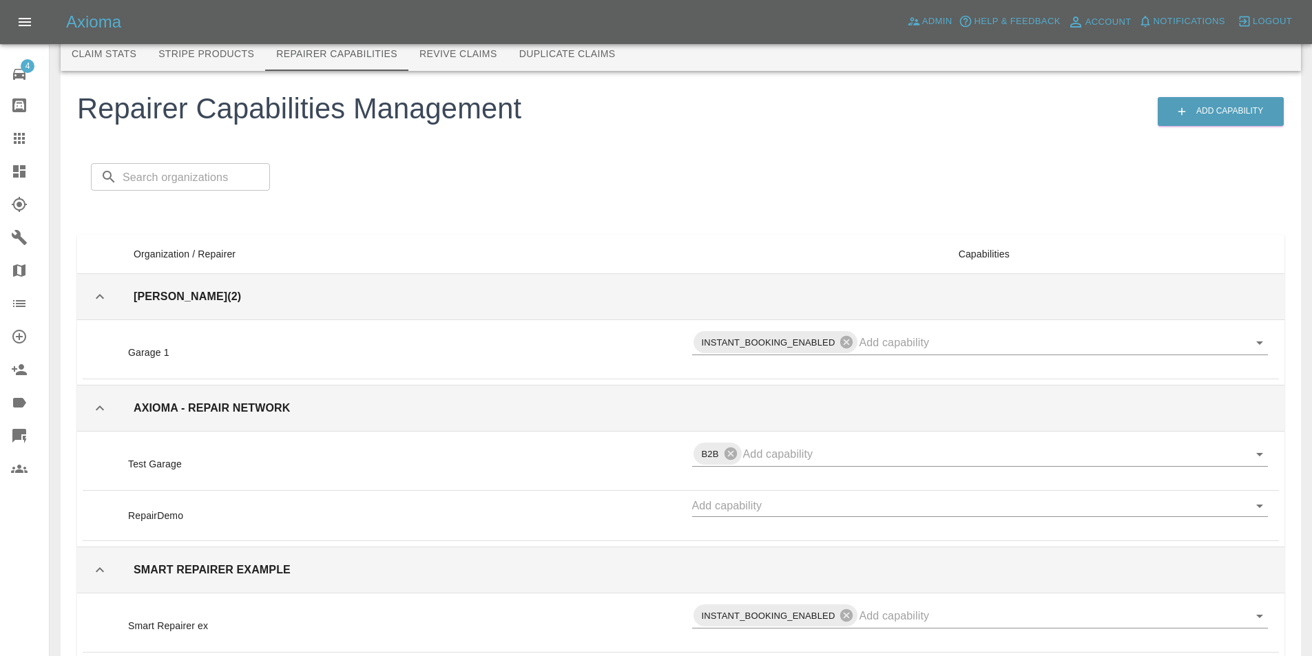
scroll to position [69, 0]
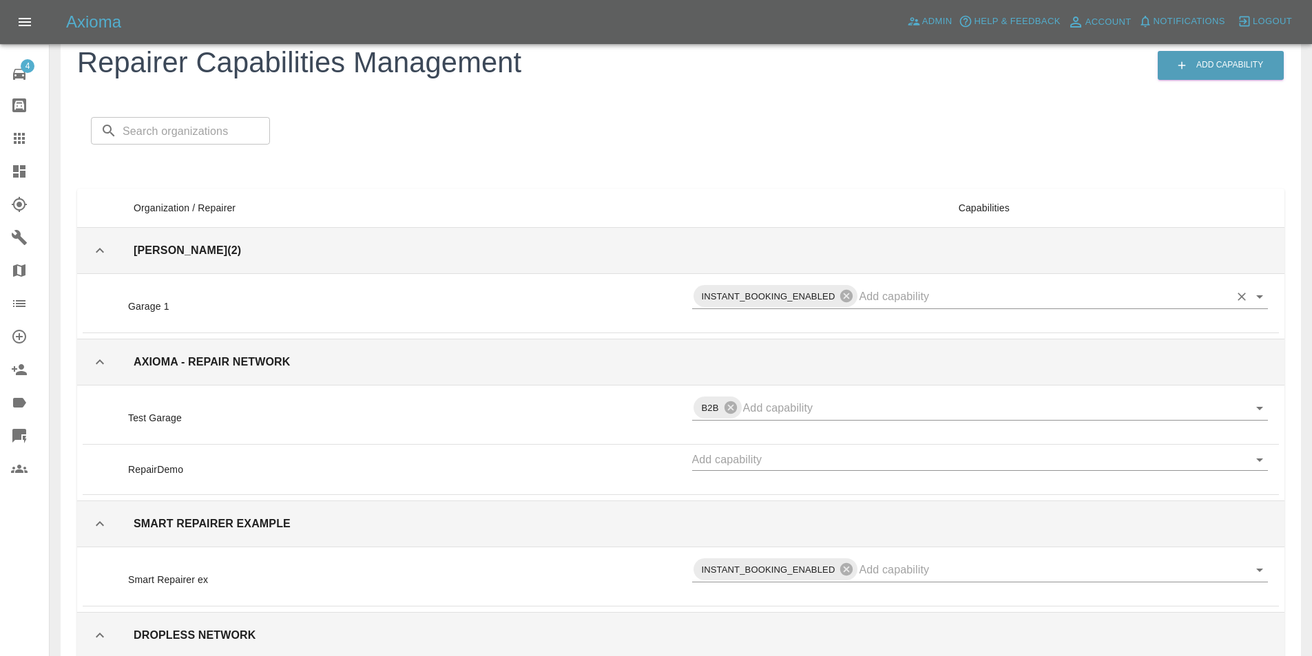
click at [895, 290] on input "text" at bounding box center [1044, 296] width 371 height 21
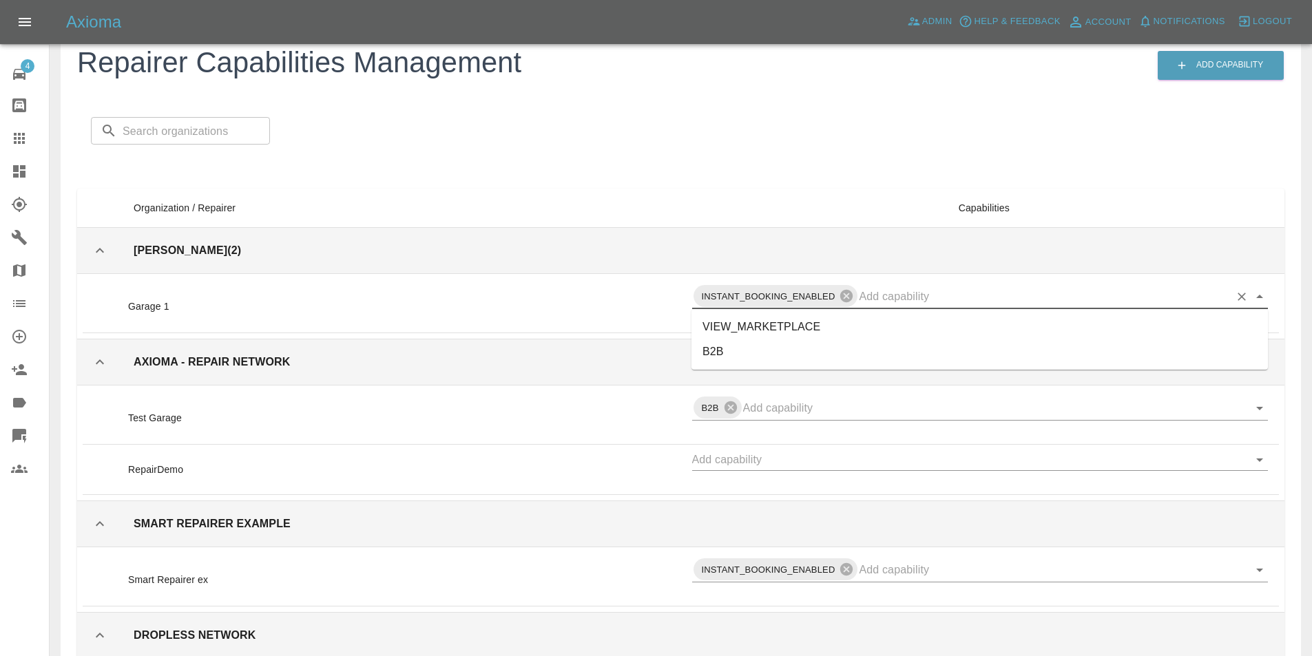
click at [860, 329] on li "VIEW_MARKETPLACE" at bounding box center [980, 327] width 576 height 25
